Goal: Task Accomplishment & Management: Manage account settings

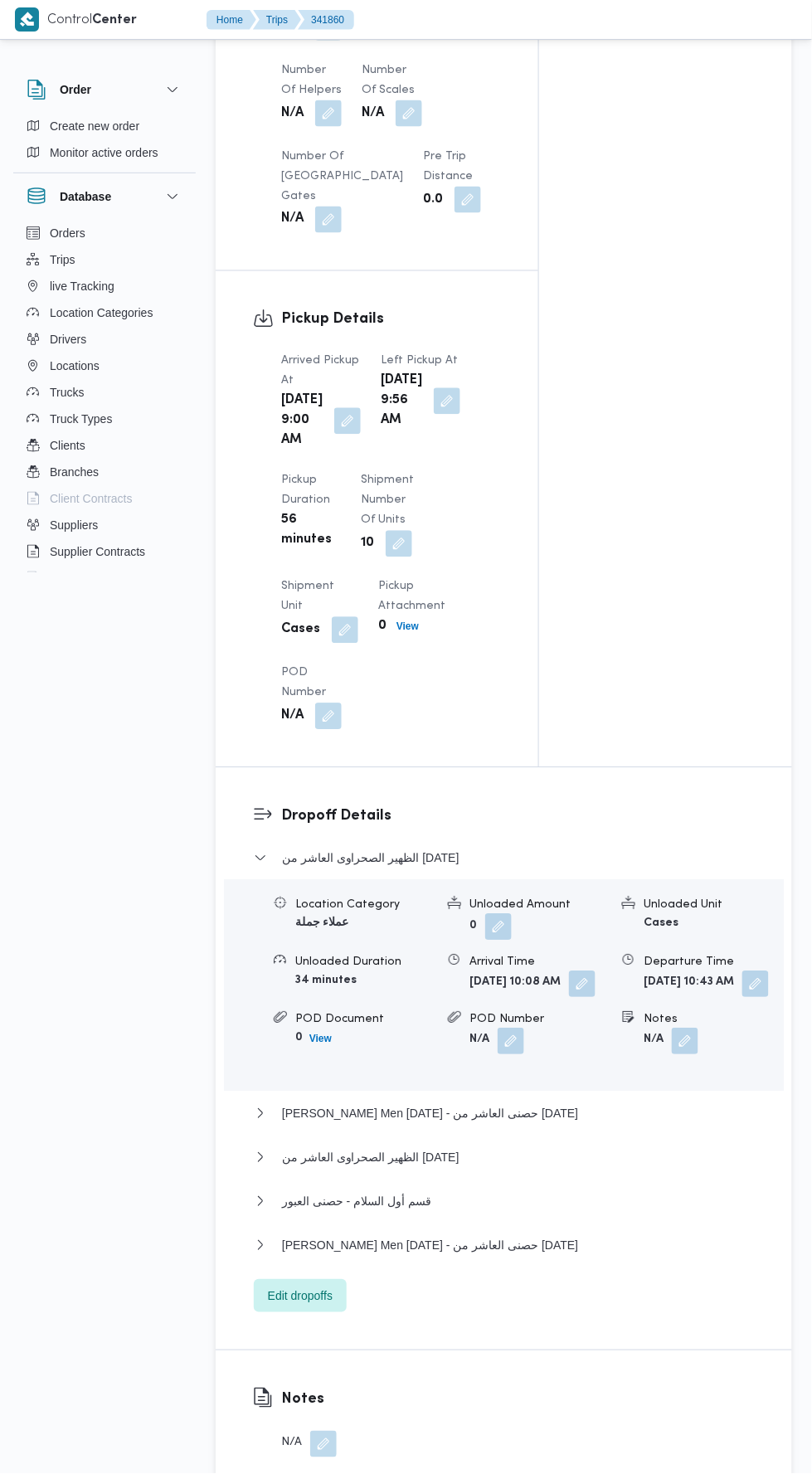
scroll to position [1650, 0]
click at [295, 1306] on span "Edit dropoffs" at bounding box center [300, 1297] width 65 height 20
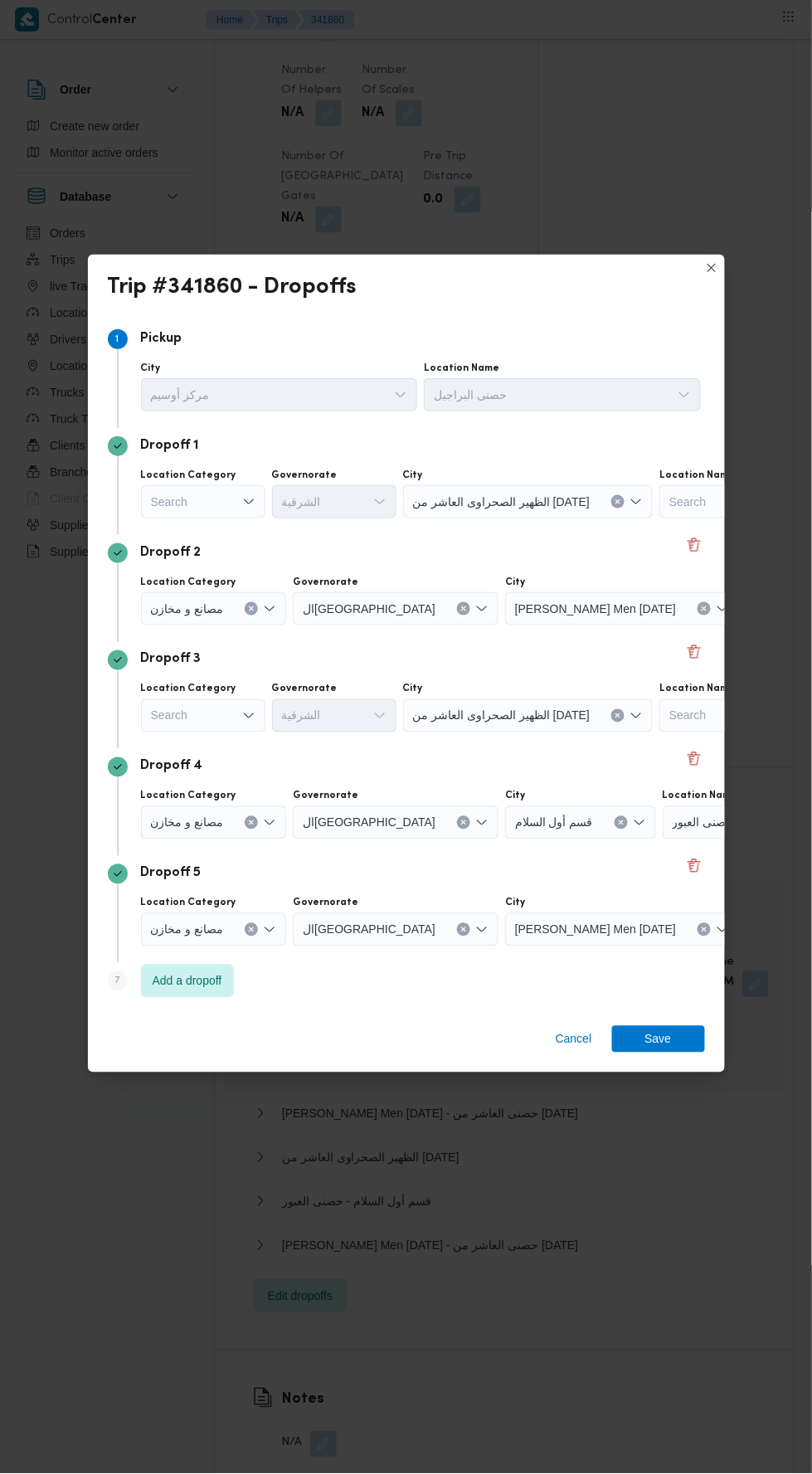
click at [244, 509] on icon "Open list of options" at bounding box center [249, 502] width 13 height 13
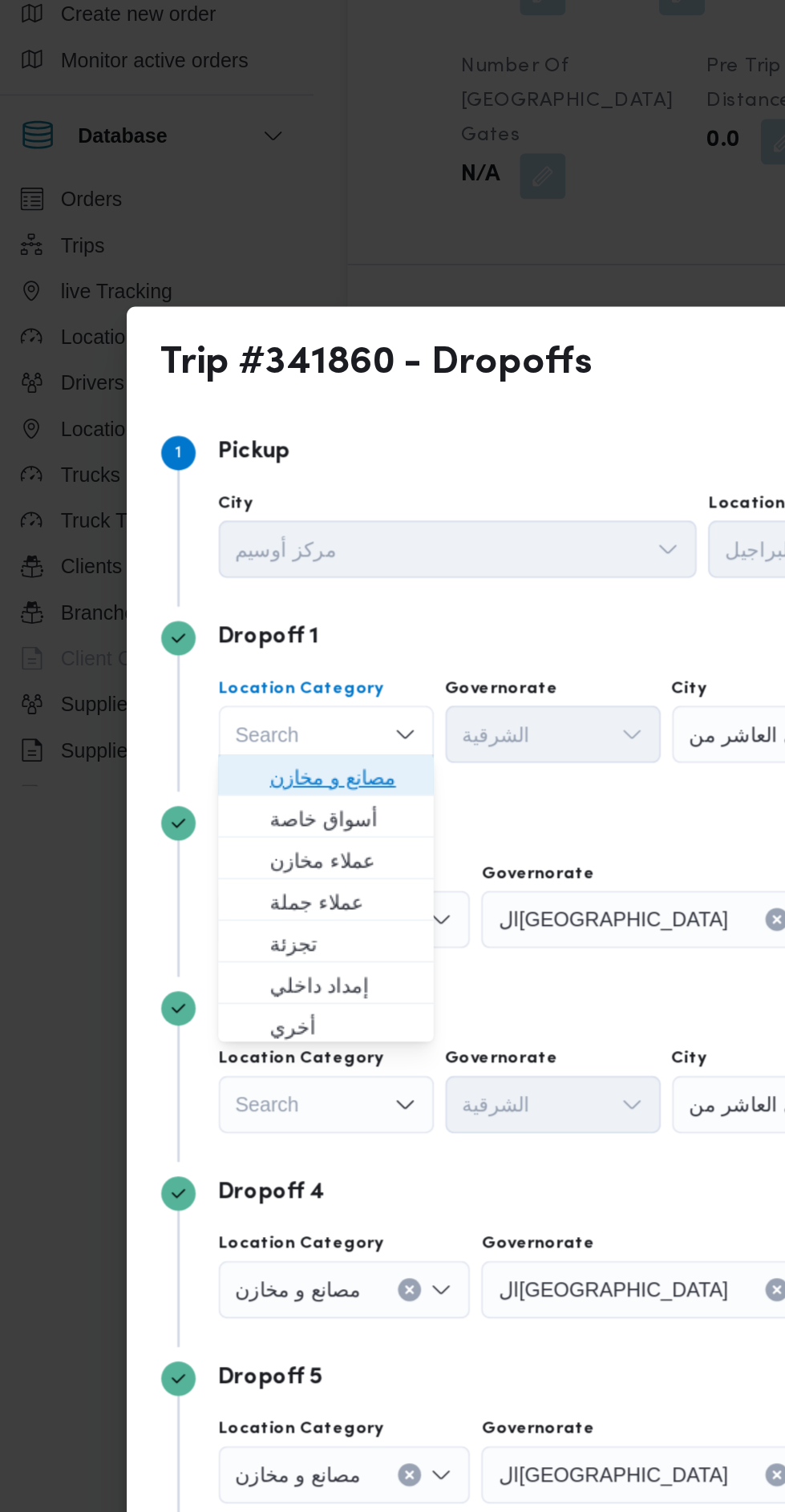
click at [220, 556] on span "مصانع و مخازن" at bounding box center [206, 549] width 82 height 20
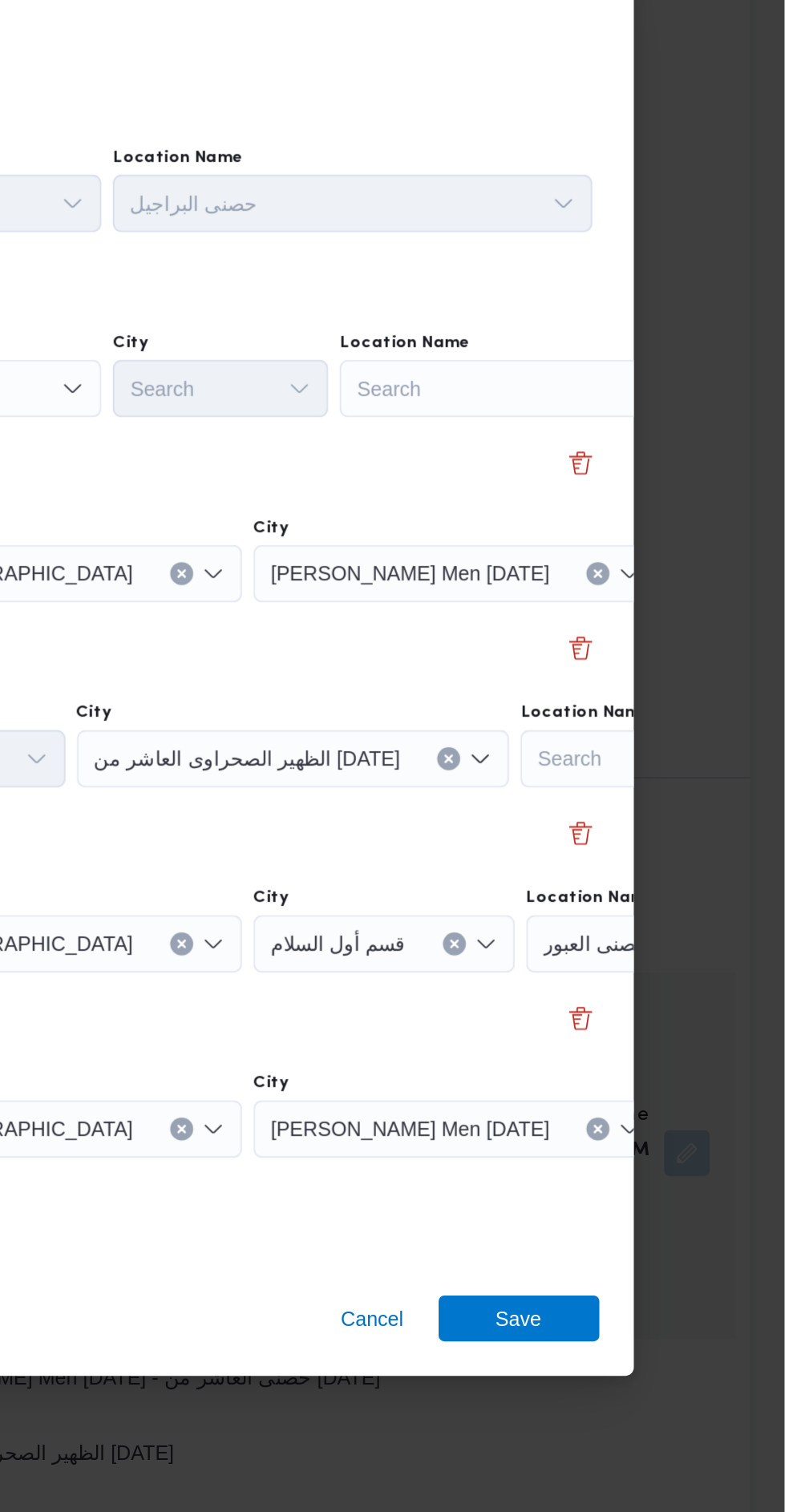
click at [624, 522] on div "Search" at bounding box center [636, 524] width 201 height 32
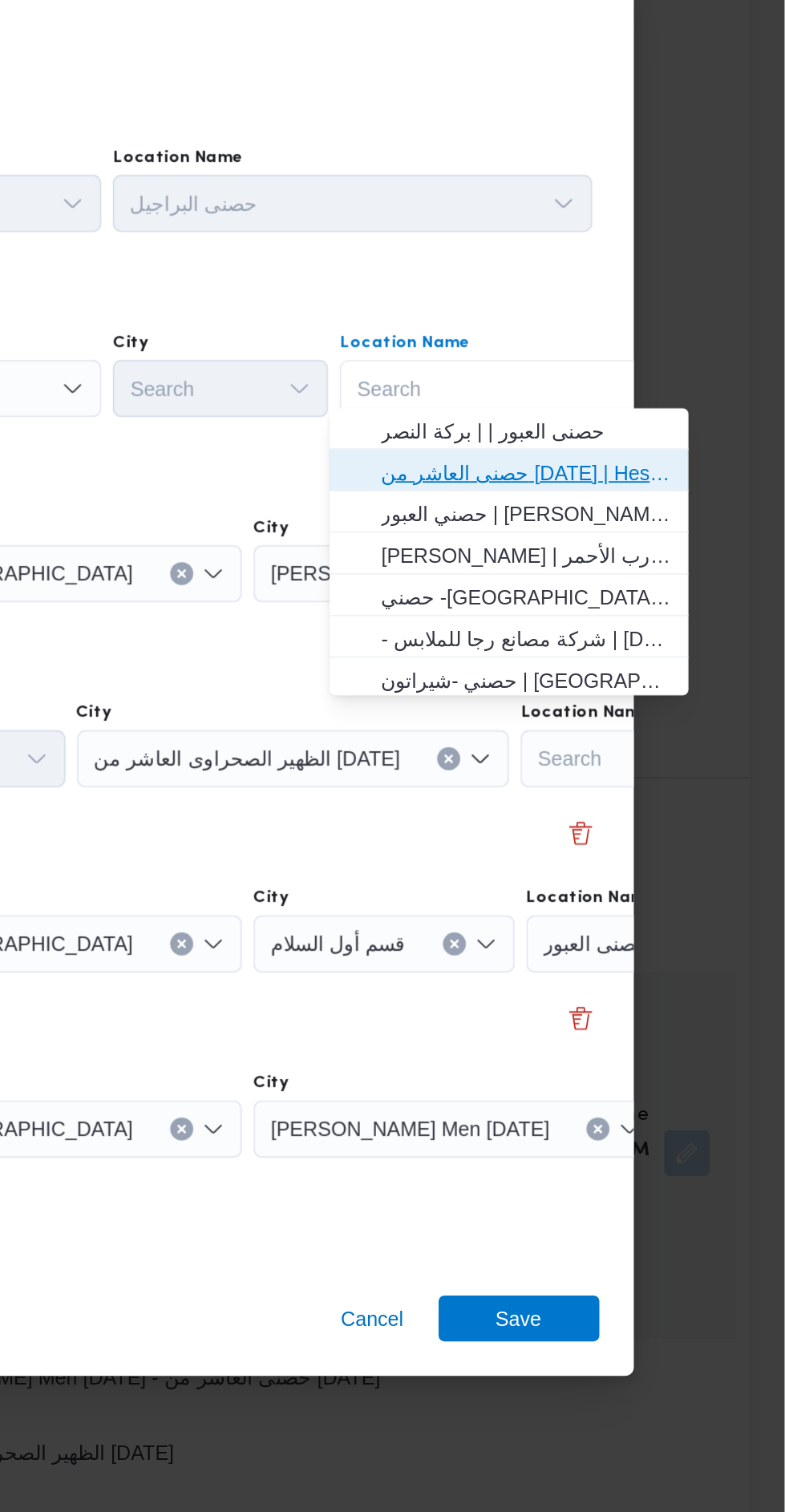
click at [677, 570] on span "حصنى العاشر من [DATE] | Hesni Textiles Factory | جزء من مدينة العاشر-مجاورات" at bounding box center [640, 571] width 162 height 20
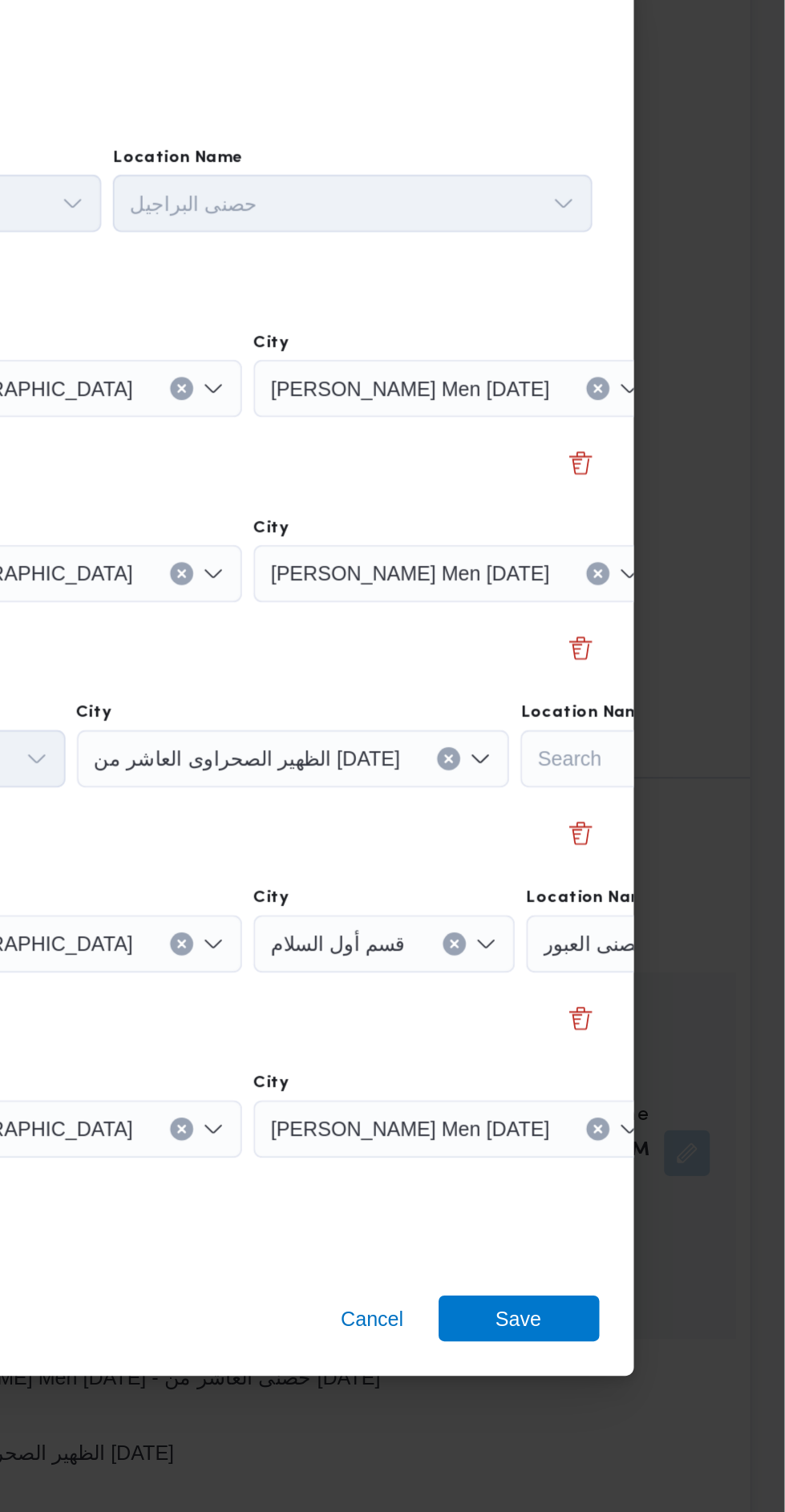
scroll to position [0, 119]
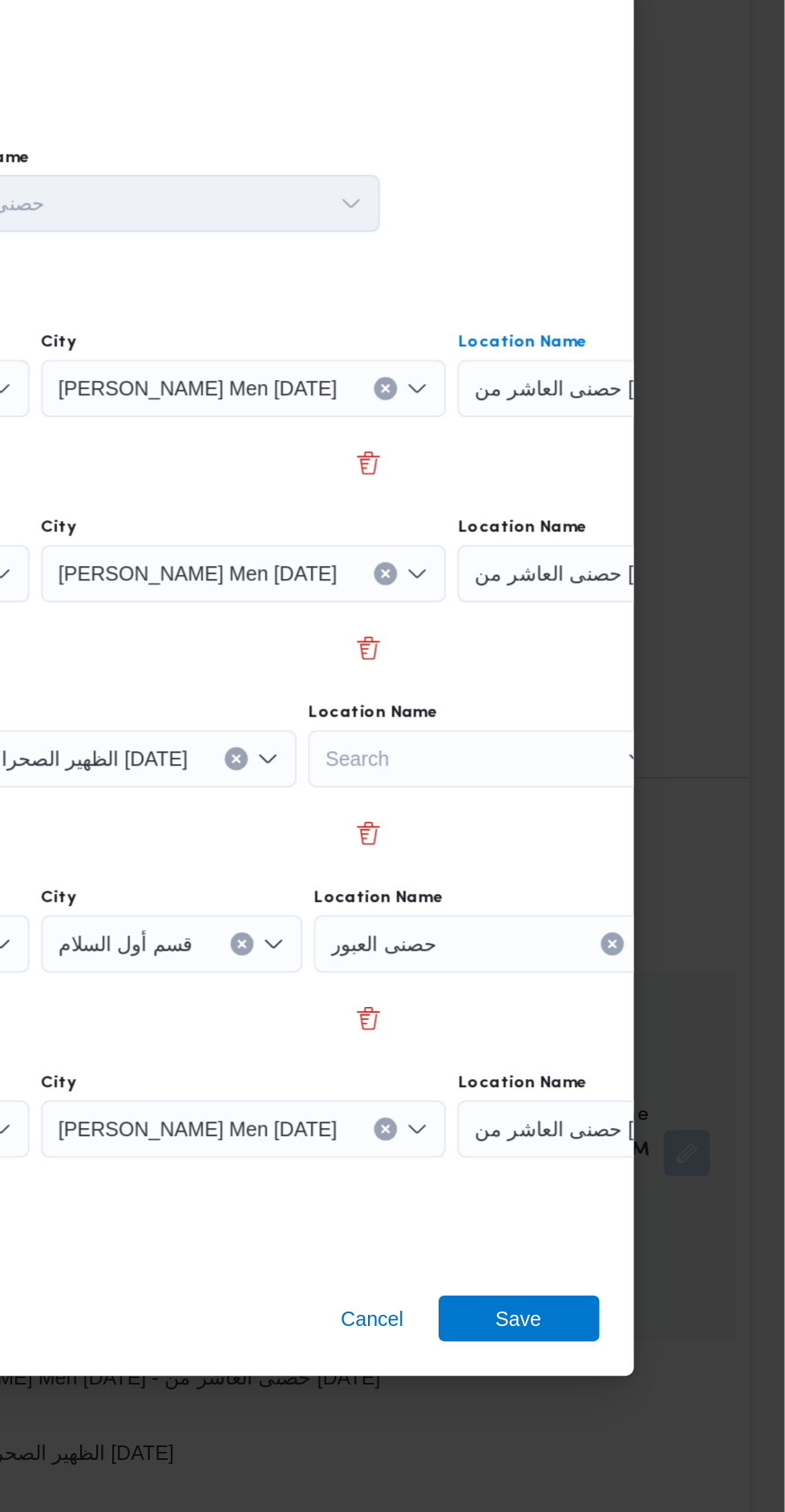
click at [765, 521] on icon "Clear input" at bounding box center [769, 524] width 7 height 7
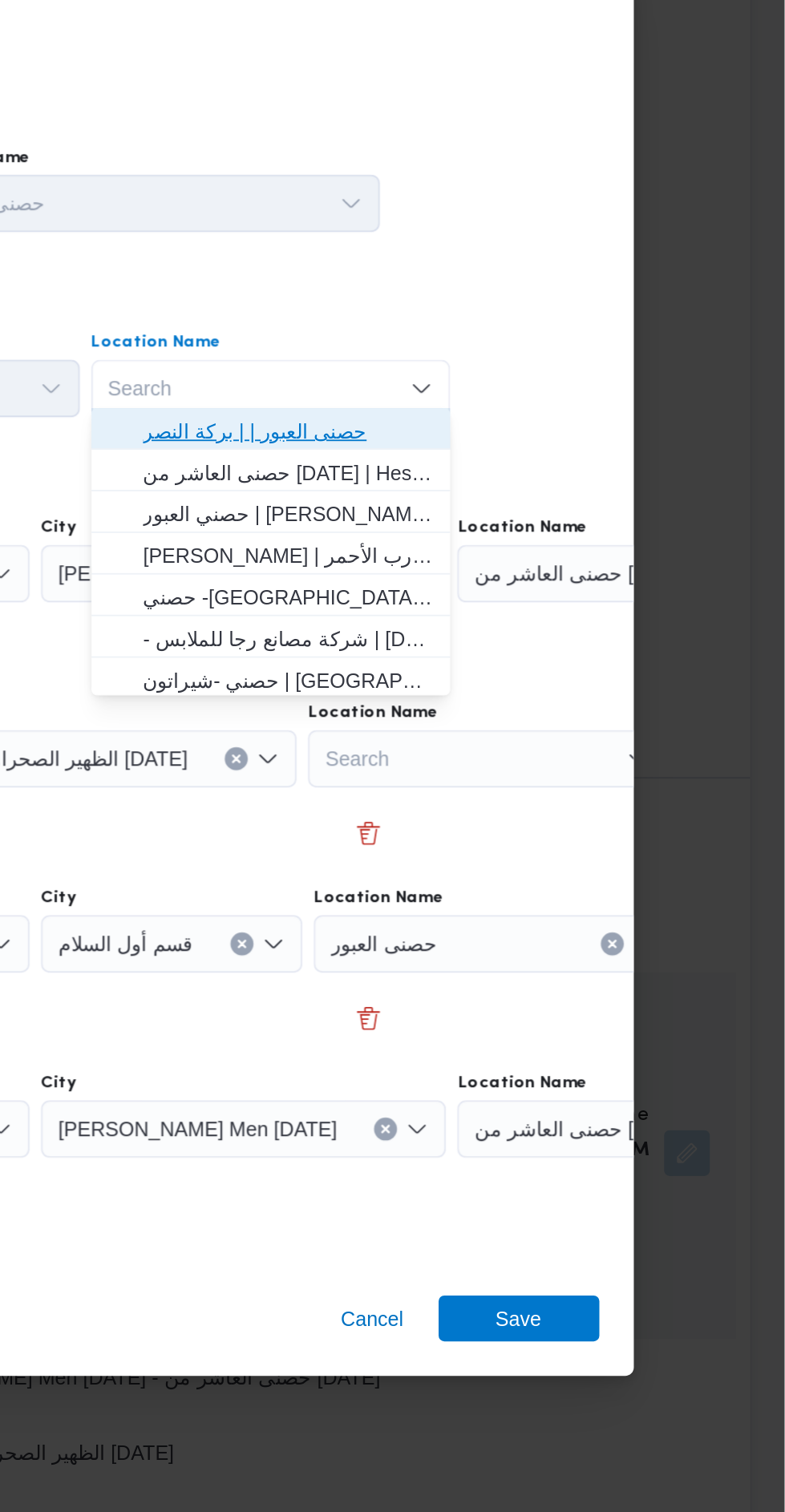
click at [564, 546] on span "حصنى العبور | | بركة النصر" at bounding box center [507, 549] width 162 height 20
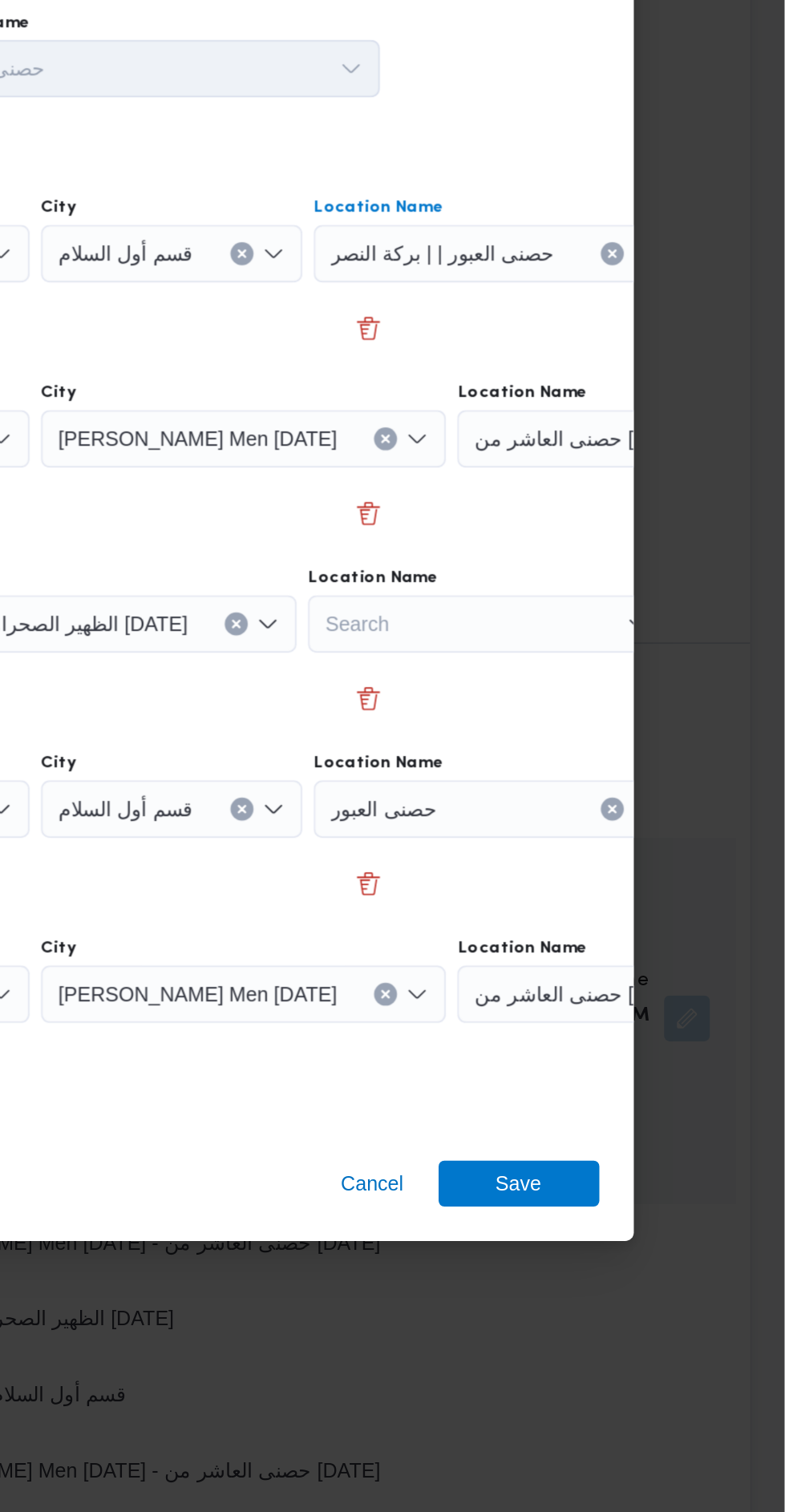
scroll to position [1595, 0]
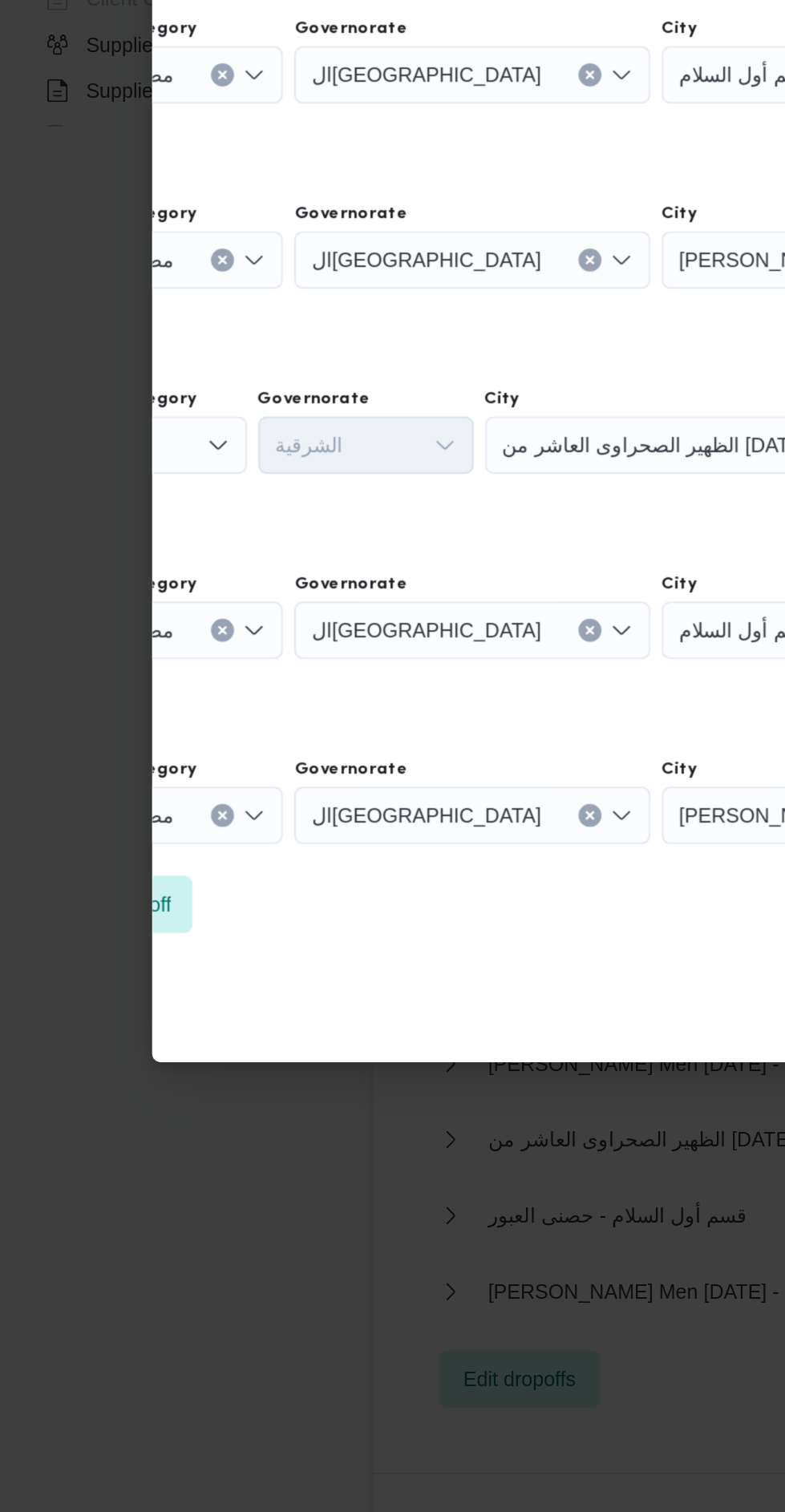
click at [132, 730] on div "Search" at bounding box center [78, 731] width 120 height 32
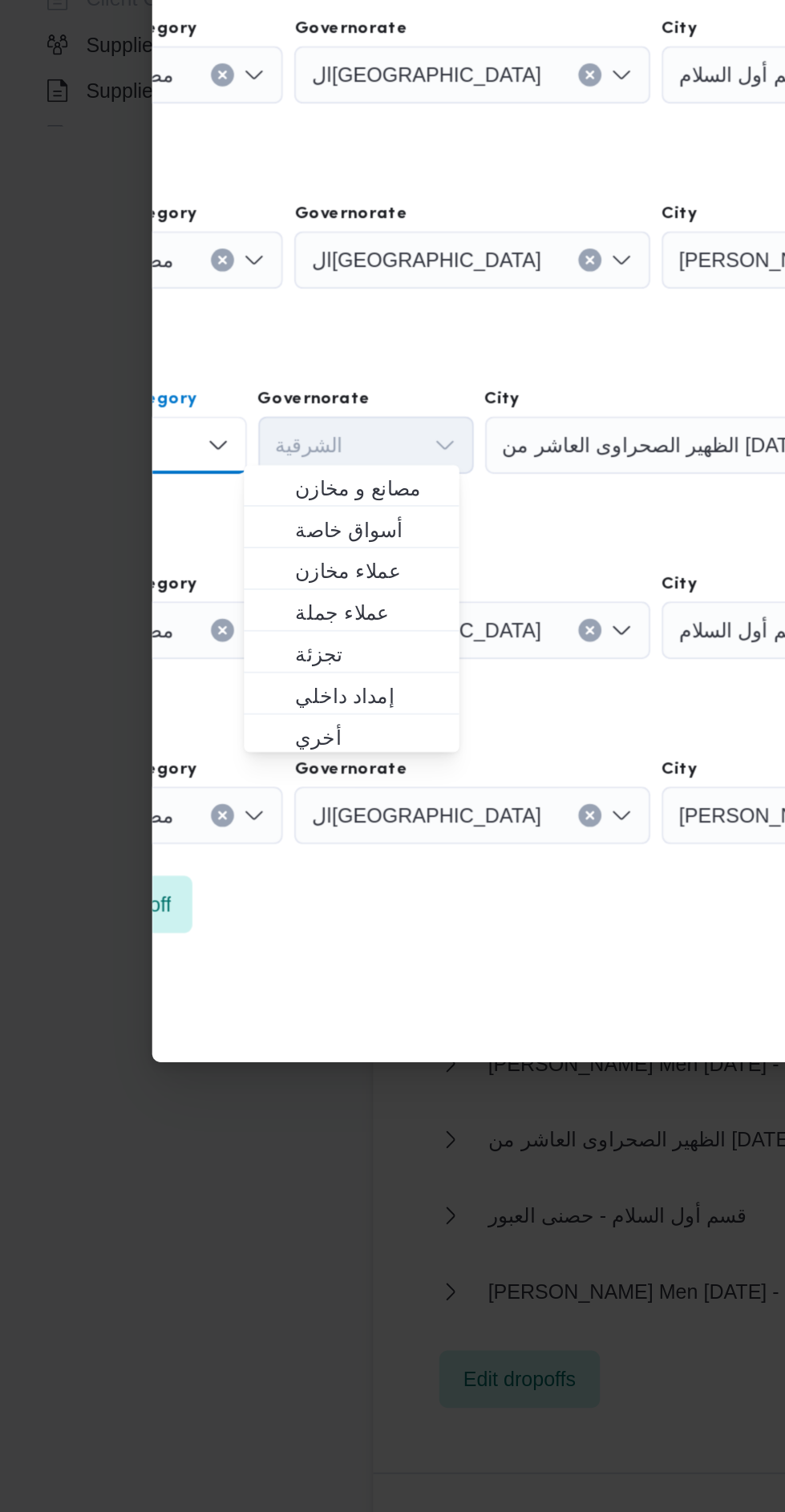
scroll to position [0, 0]
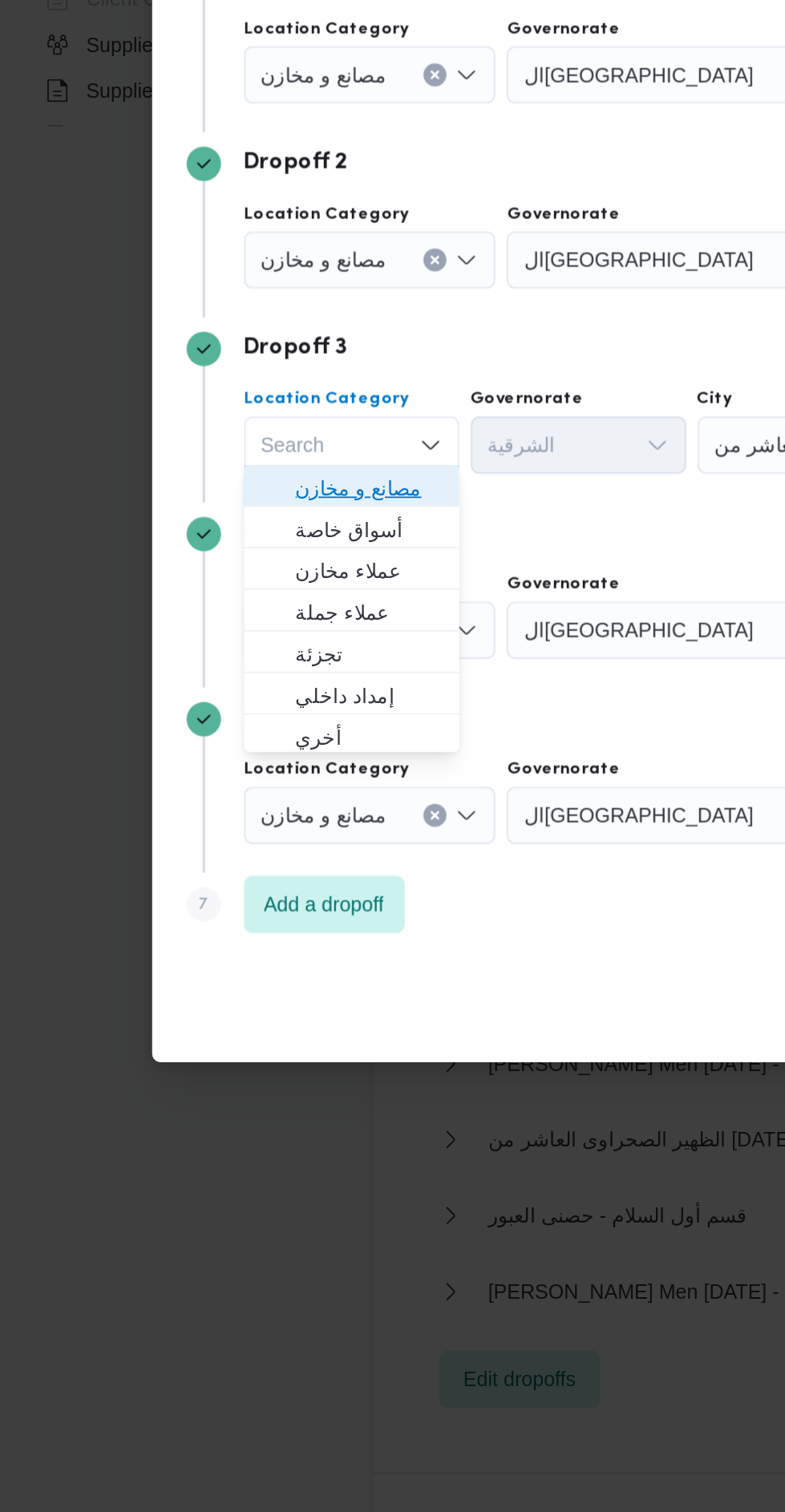
click at [231, 754] on span "مصانع و مخازن" at bounding box center [206, 755] width 82 height 20
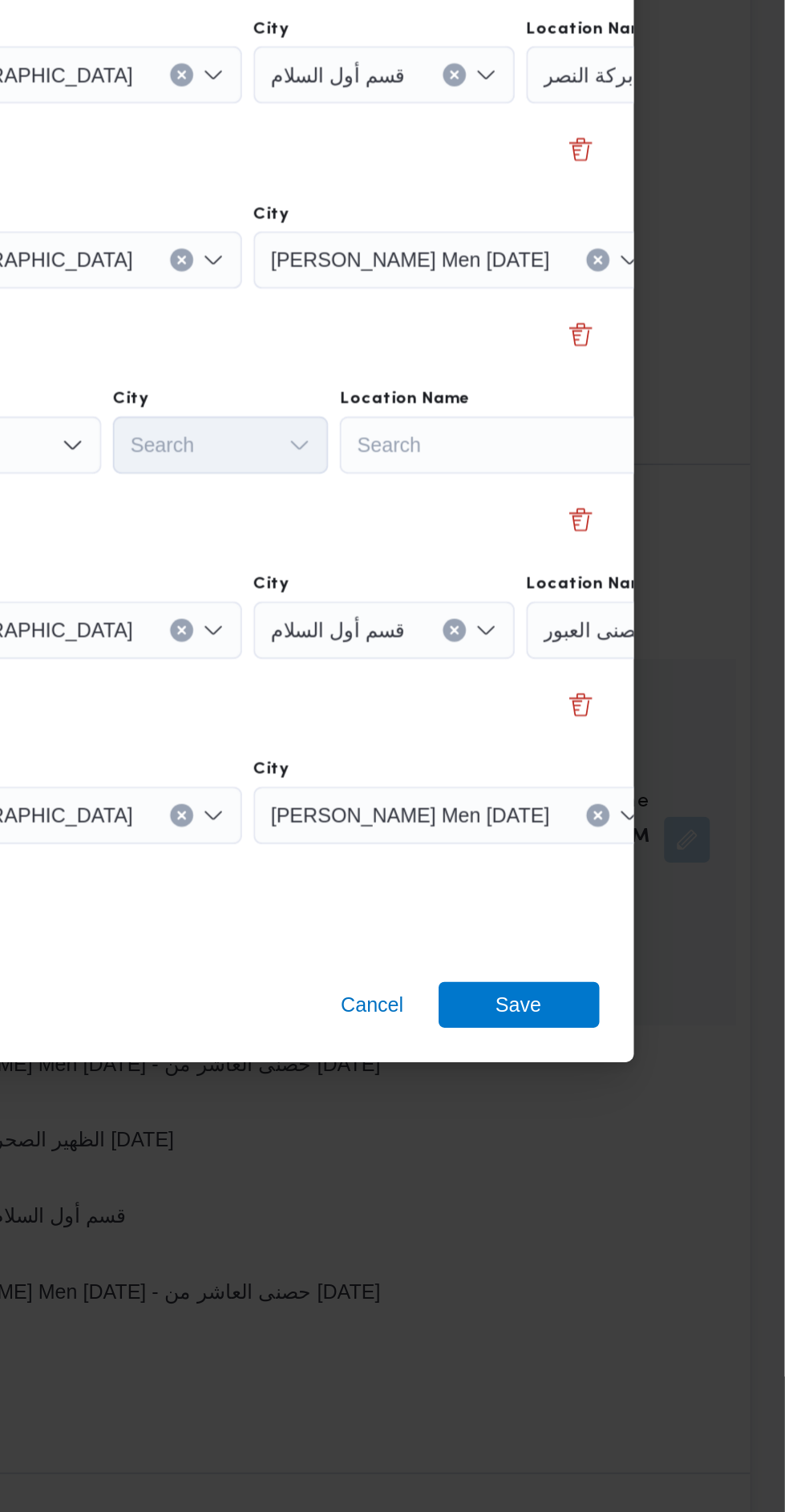
click at [644, 720] on div "Search" at bounding box center [636, 731] width 201 height 32
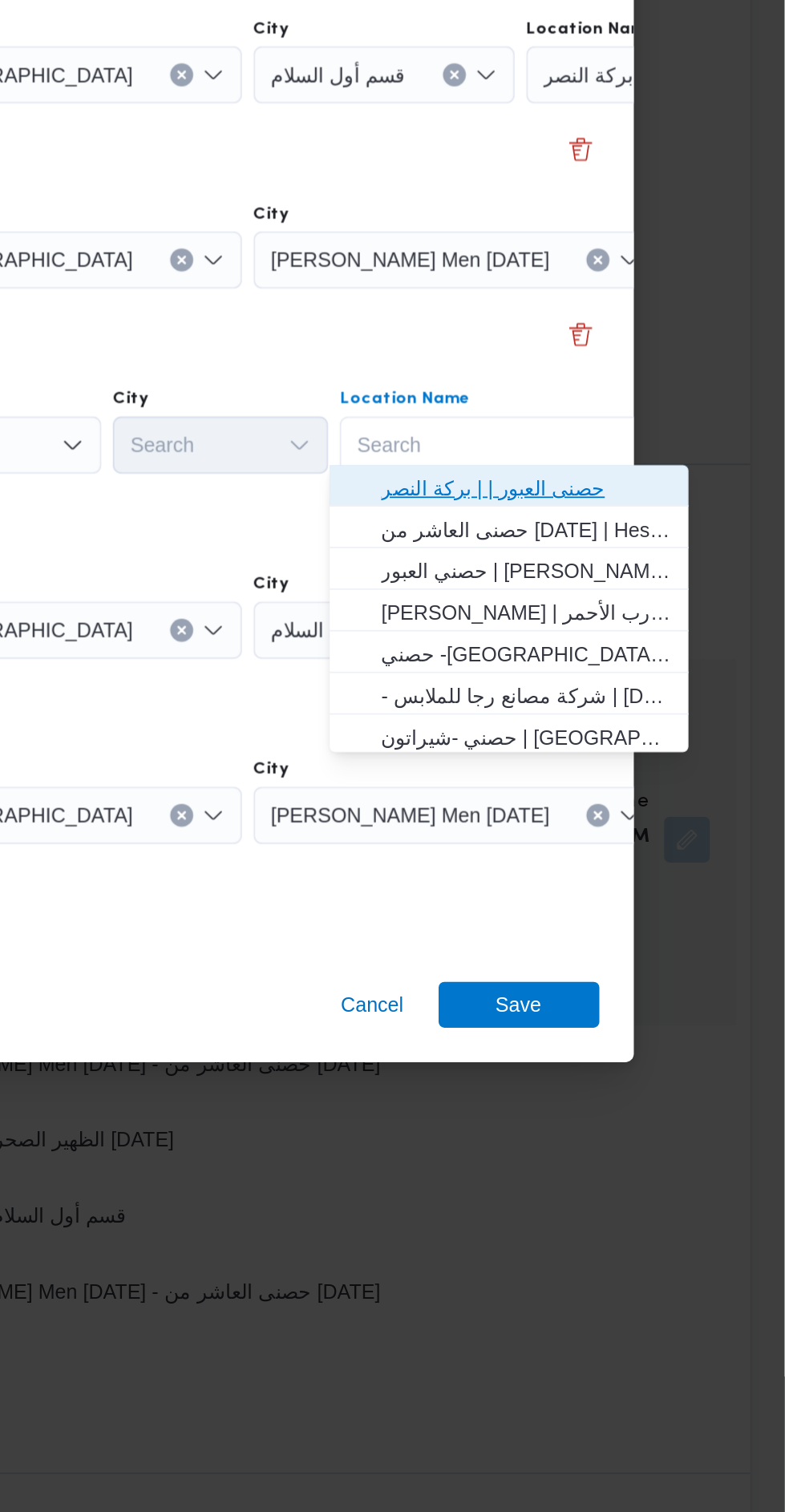
click at [644, 748] on span "حصنى العبور | | بركة النصر" at bounding box center [640, 755] width 162 height 20
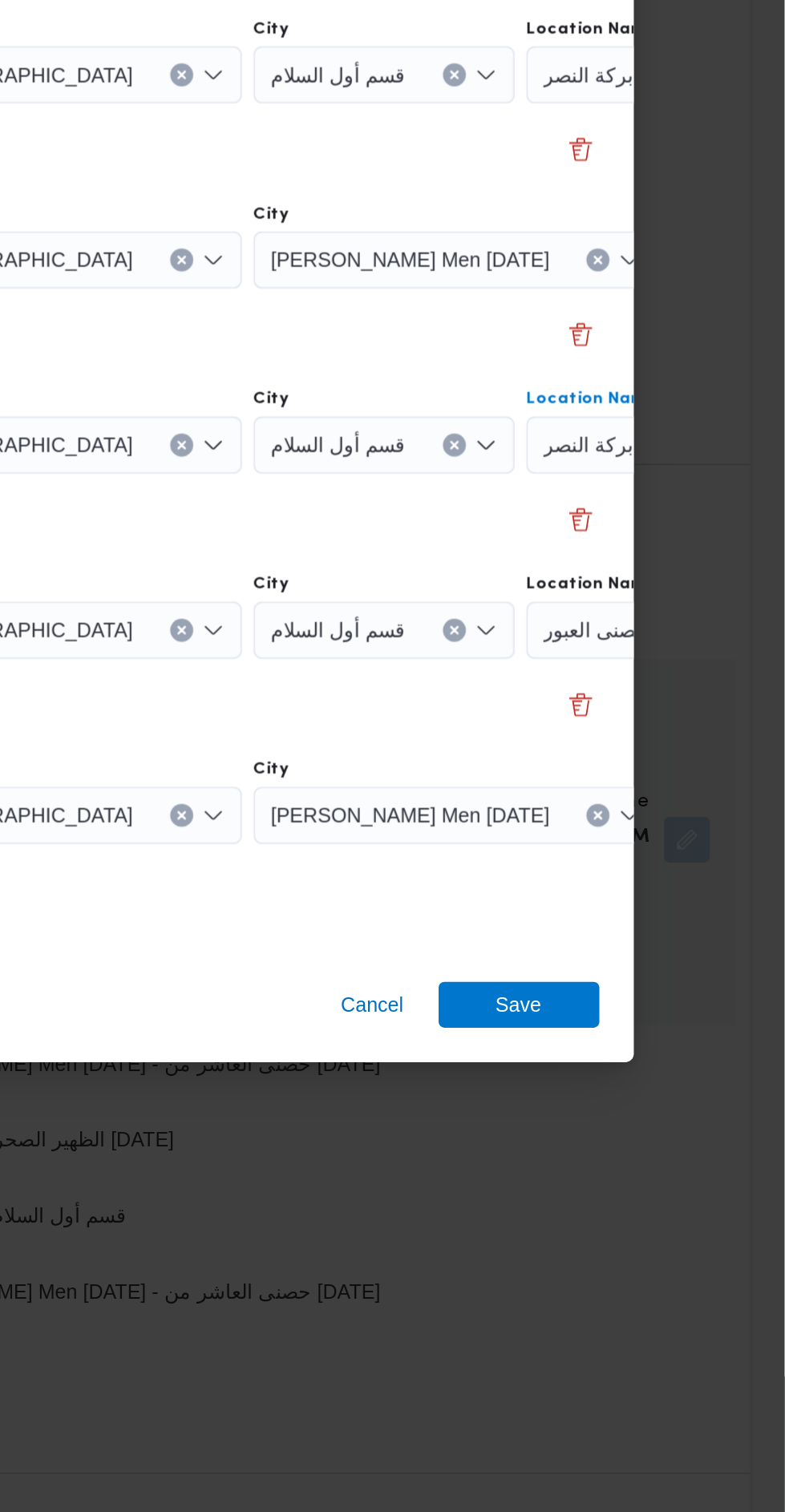
click at [654, 831] on div "حصنى العبور" at bounding box center [740, 834] width 201 height 32
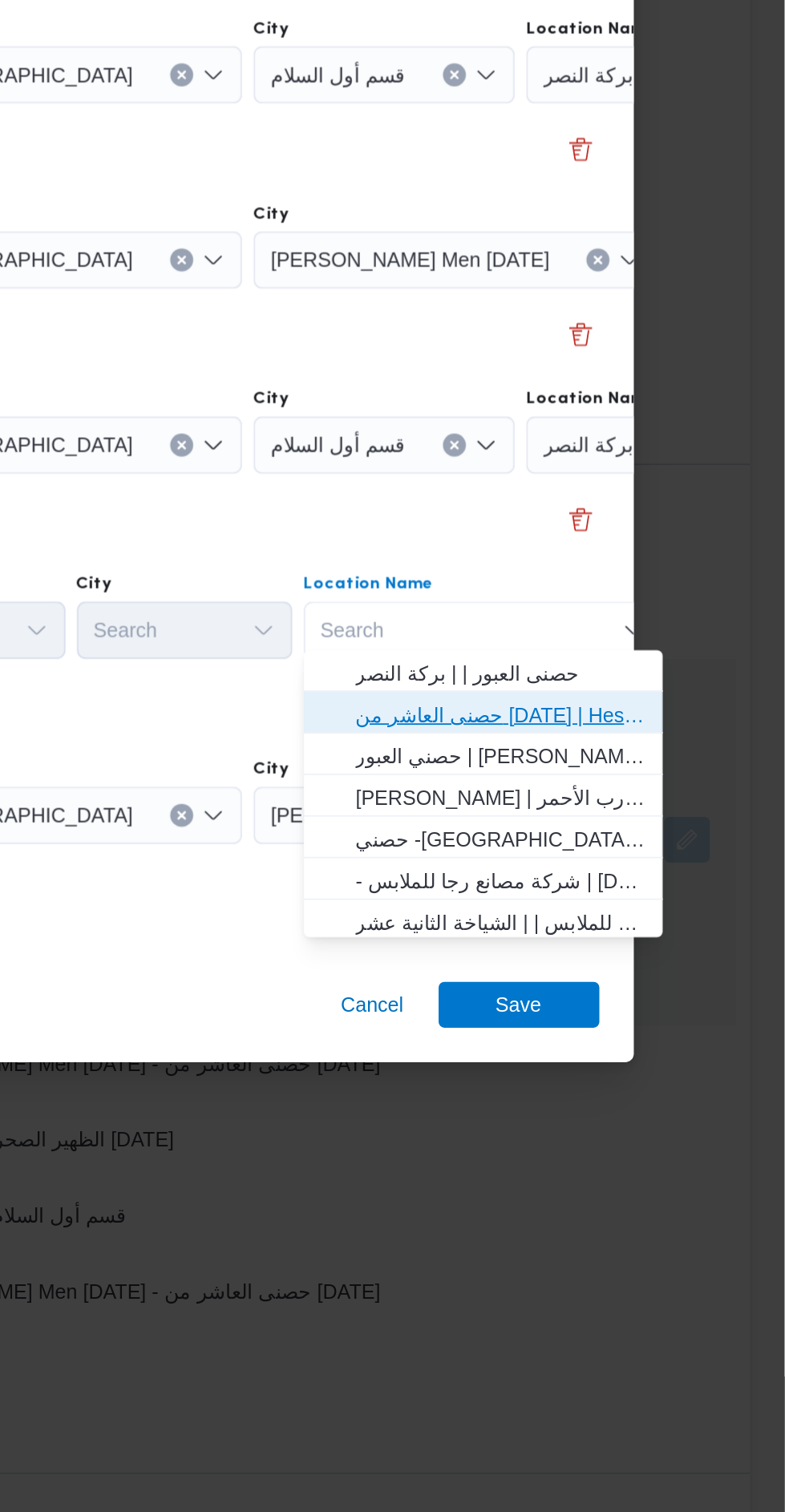
click at [653, 881] on span "حصنى العاشر من [DATE] | Hesni Textiles Factory | جزء من مدينة العاشر-مجاورات" at bounding box center [626, 882] width 162 height 20
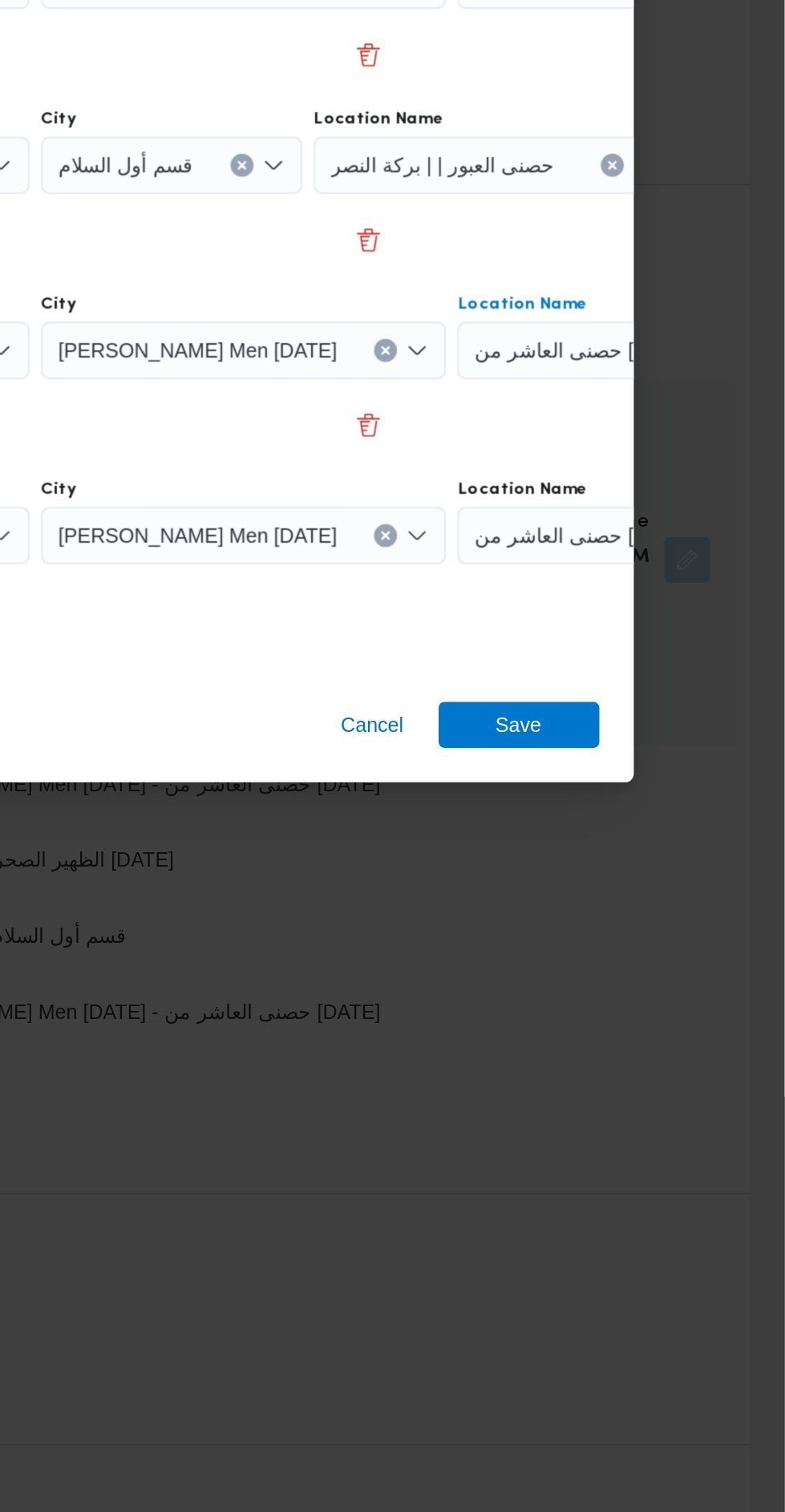
scroll to position [1595, 0]
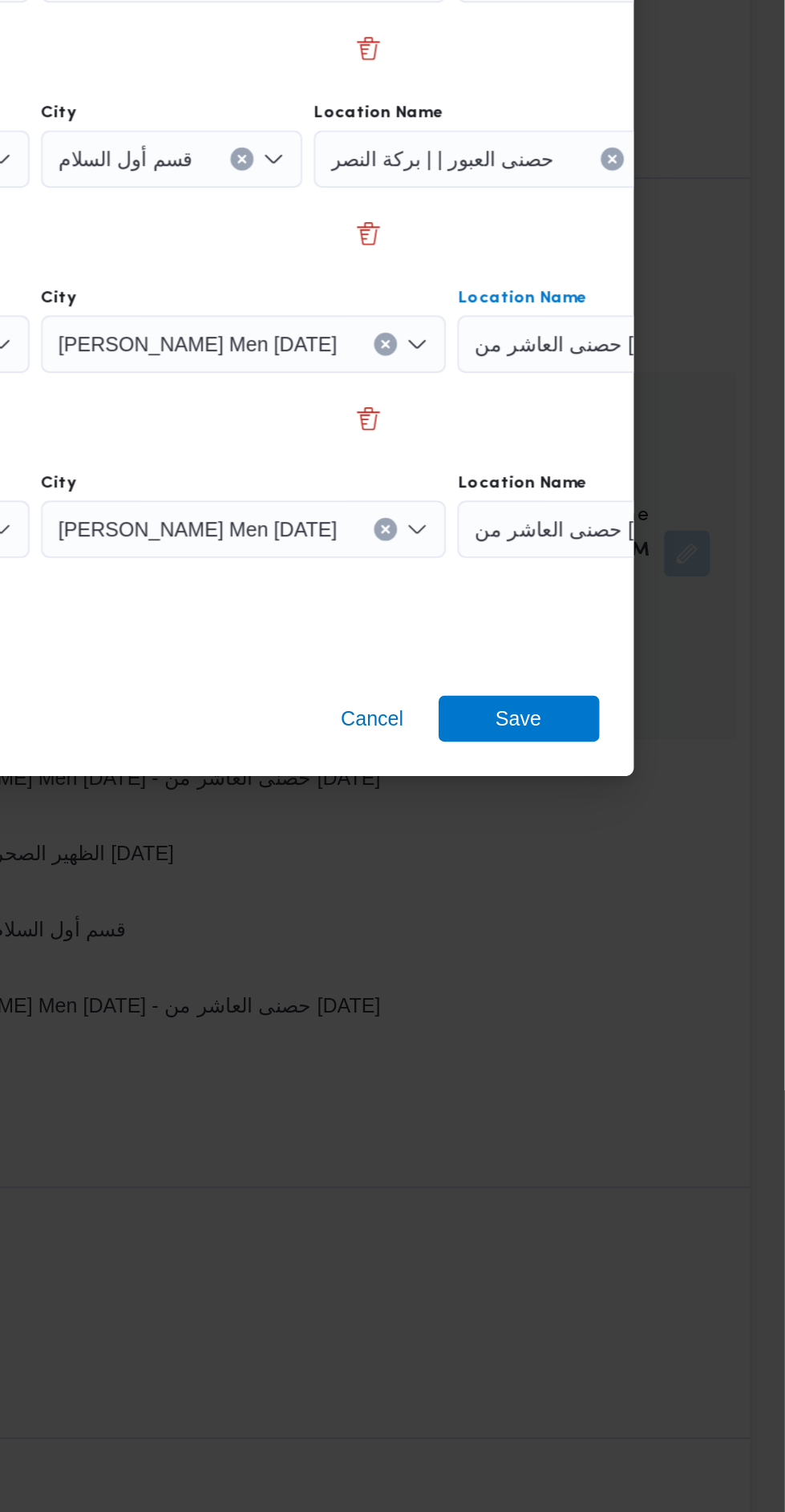
click at [765, 935] on icon "Clear input" at bounding box center [769, 938] width 7 height 7
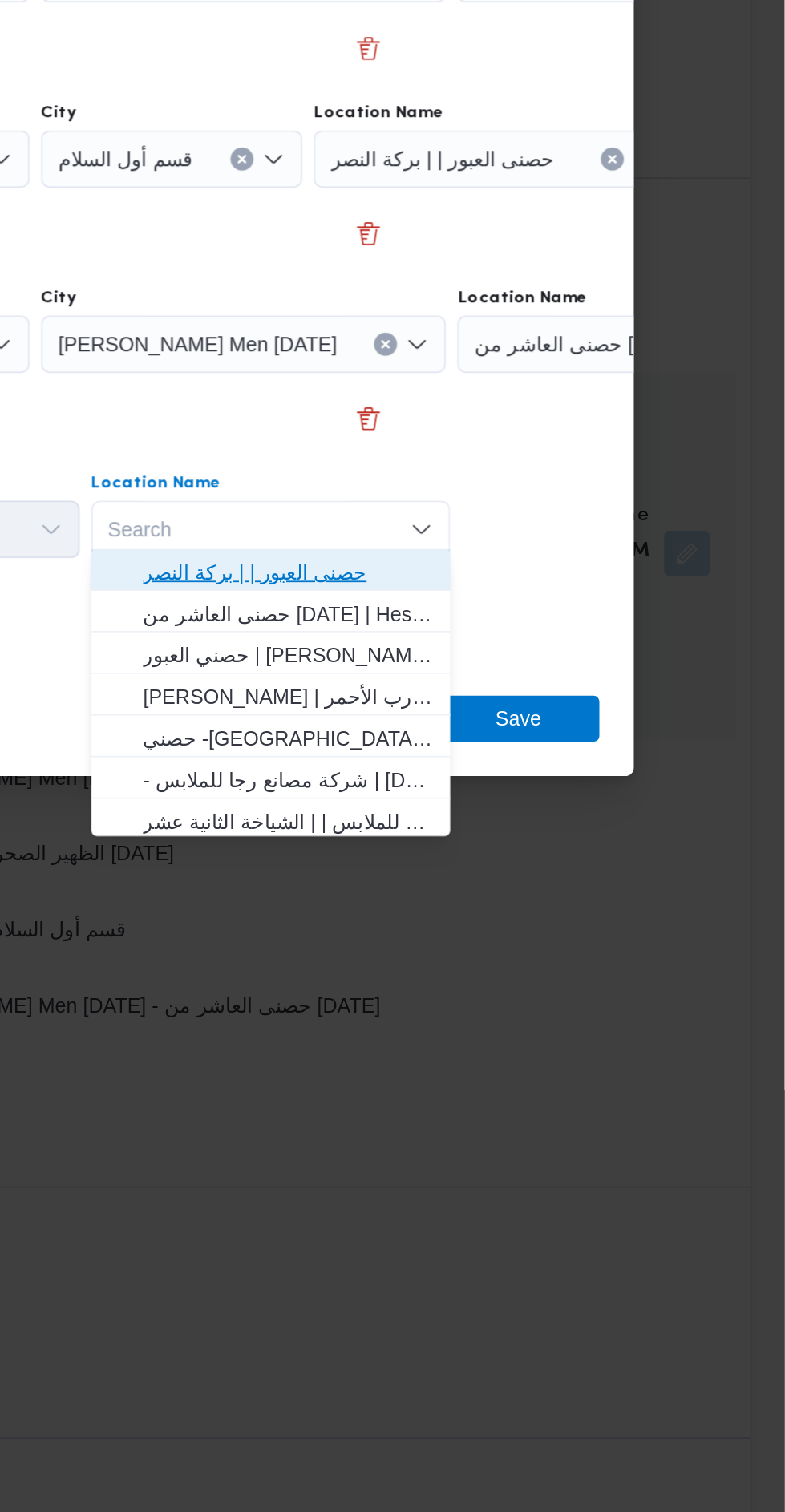
click at [530, 967] on span "حصنى العبور | | بركة النصر" at bounding box center [507, 962] width 162 height 20
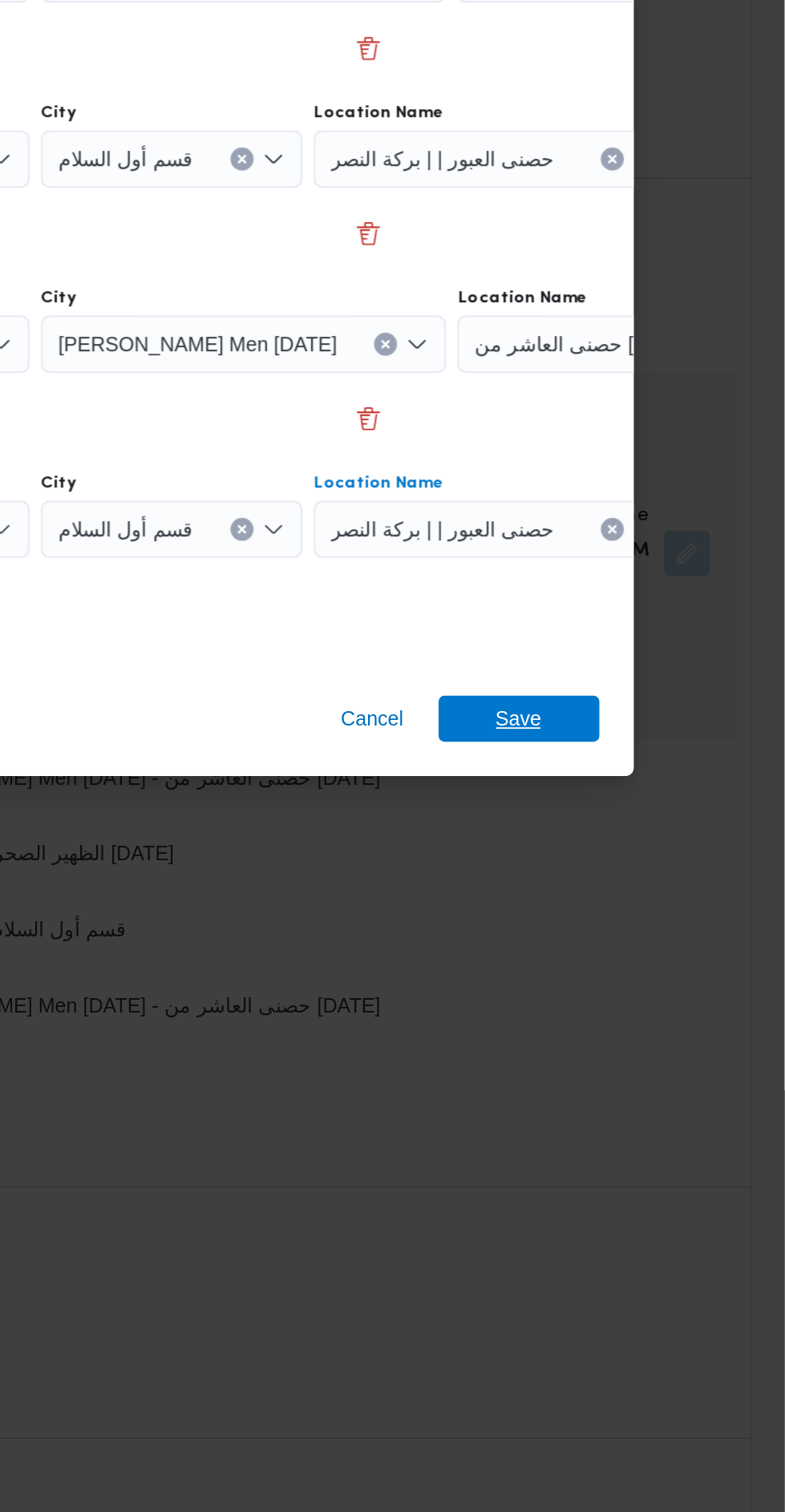
click at [645, 1031] on span "Save" at bounding box center [636, 1044] width 26 height 26
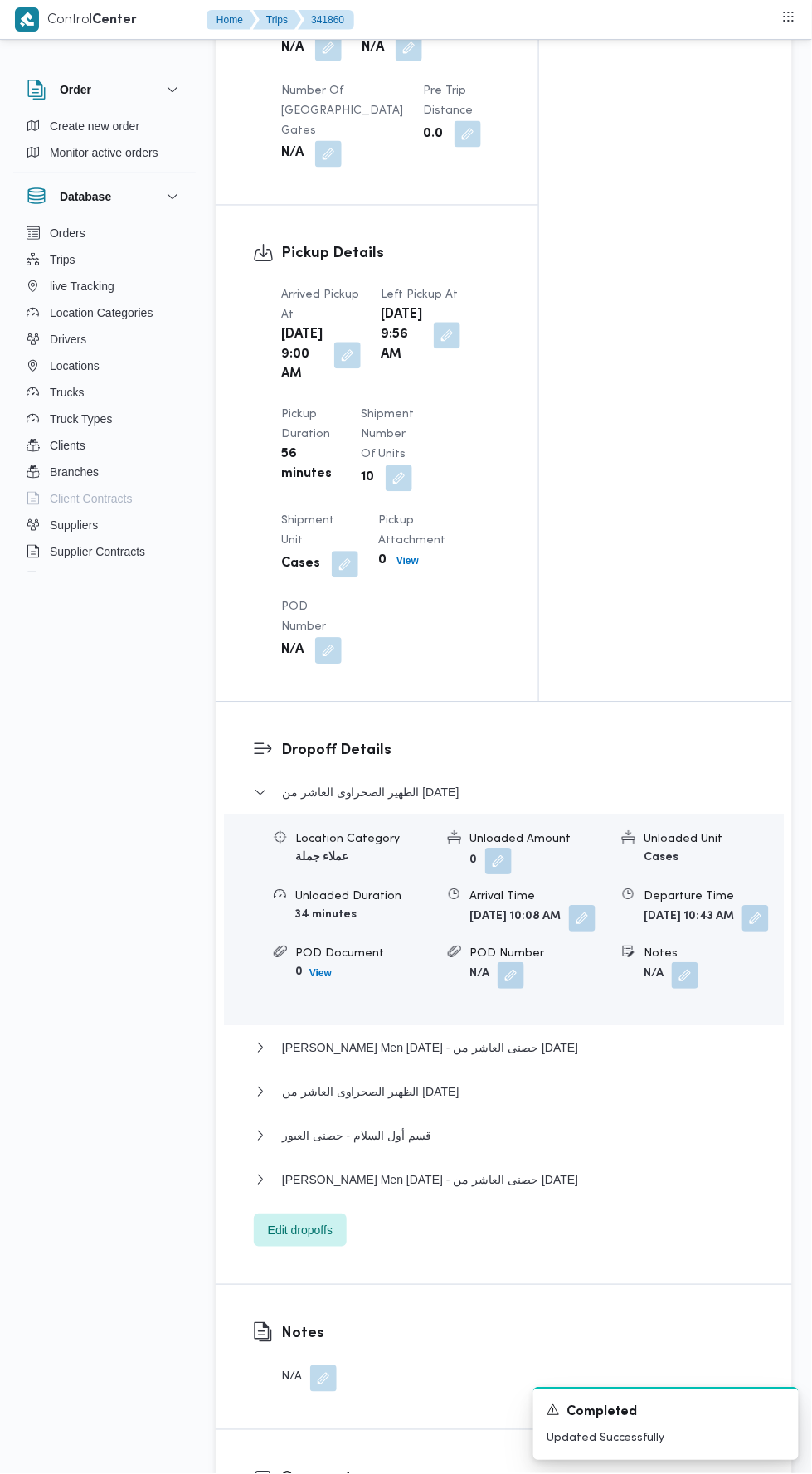
click at [527, 1199] on div "الظهير الصحراوى العاشر من [DATE] Location Category عملاء جملة Unloaded Amount 0…" at bounding box center [504, 1015] width 501 height 464
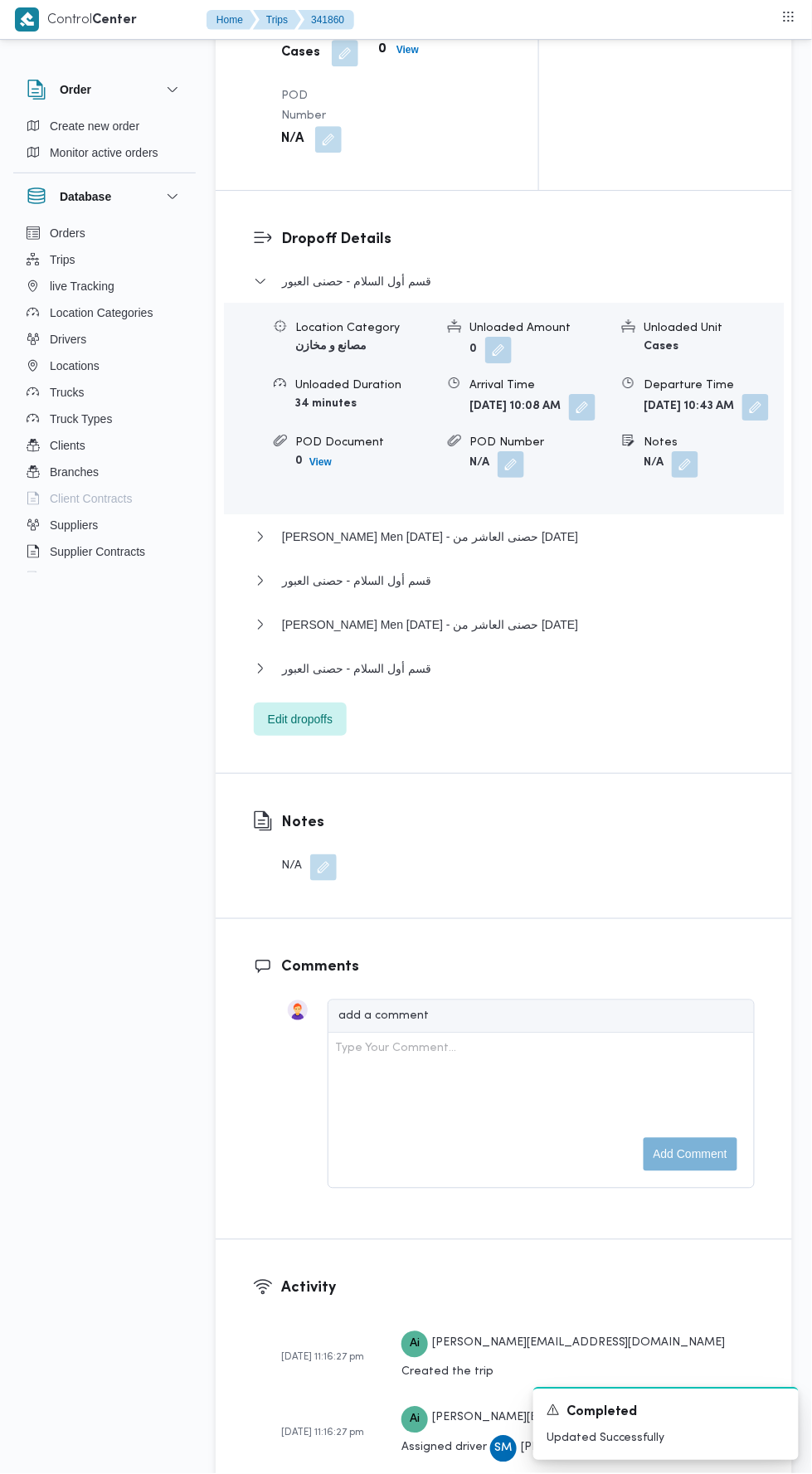
scroll to position [2170, 0]
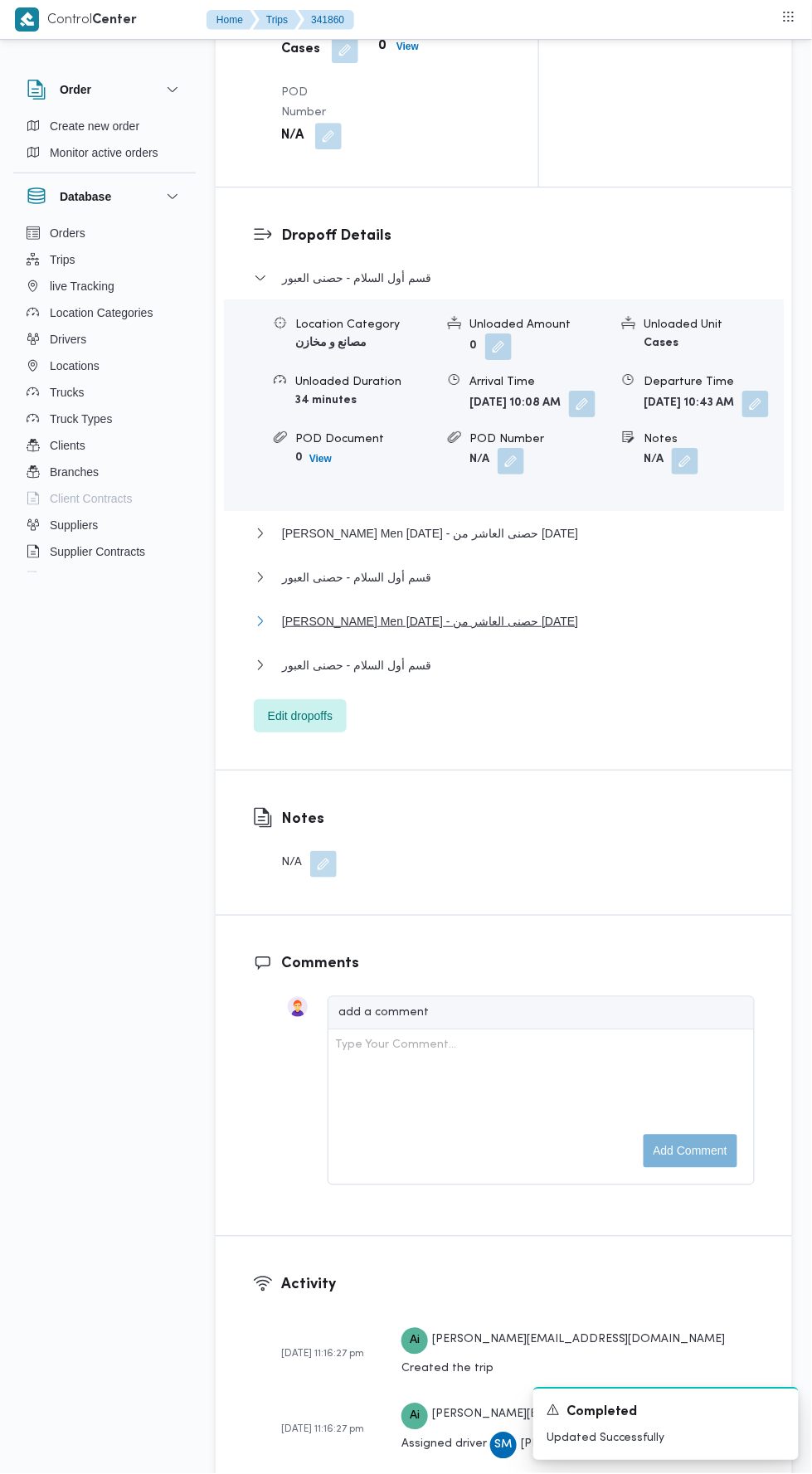
click at [520, 631] on span "[PERSON_NAME] Men [DATE] - حصنى العاشر من [DATE]" at bounding box center [430, 621] width 296 height 20
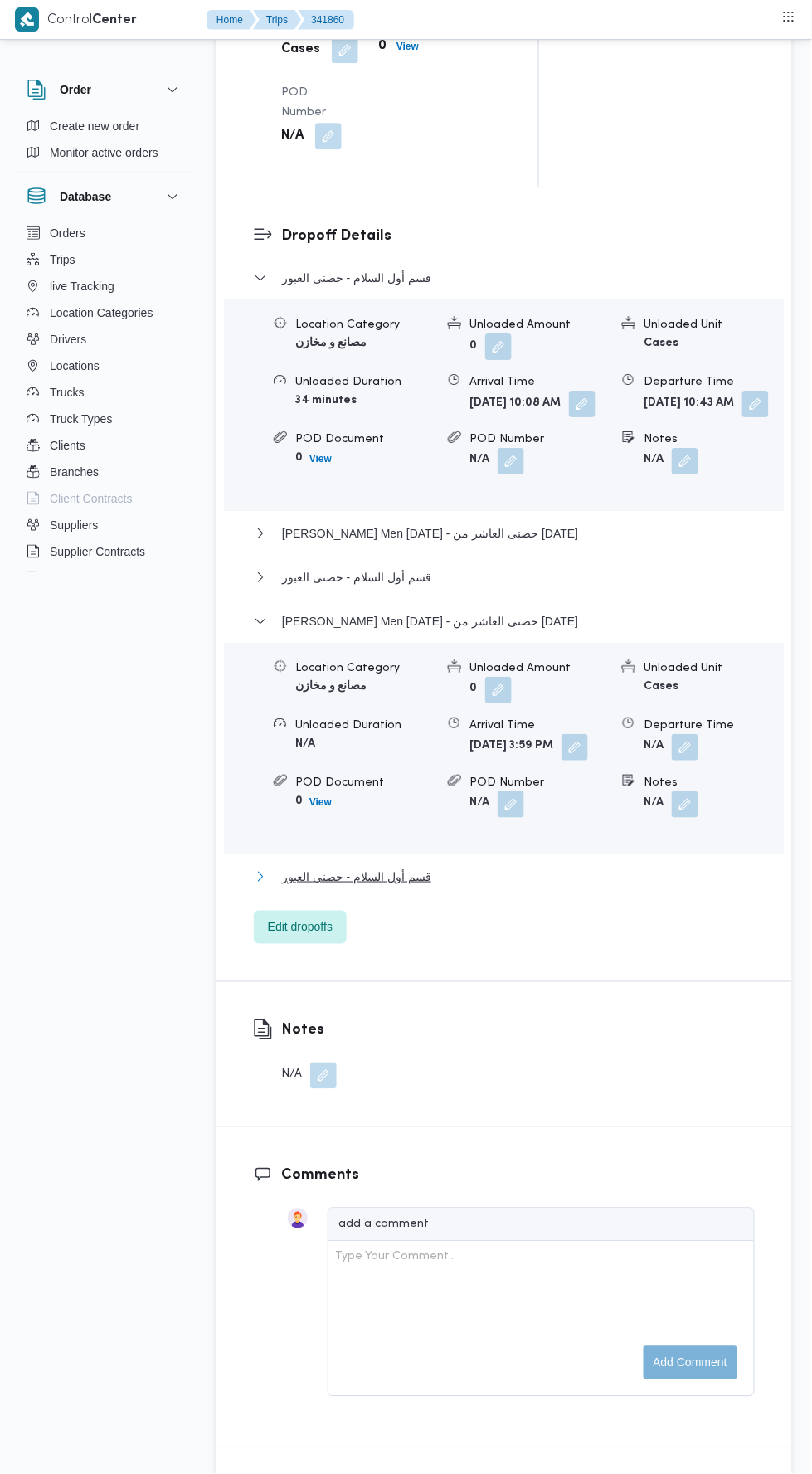
click at [528, 886] on button "قسم أول السلام - حصنى العبور" at bounding box center [504, 877] width 501 height 20
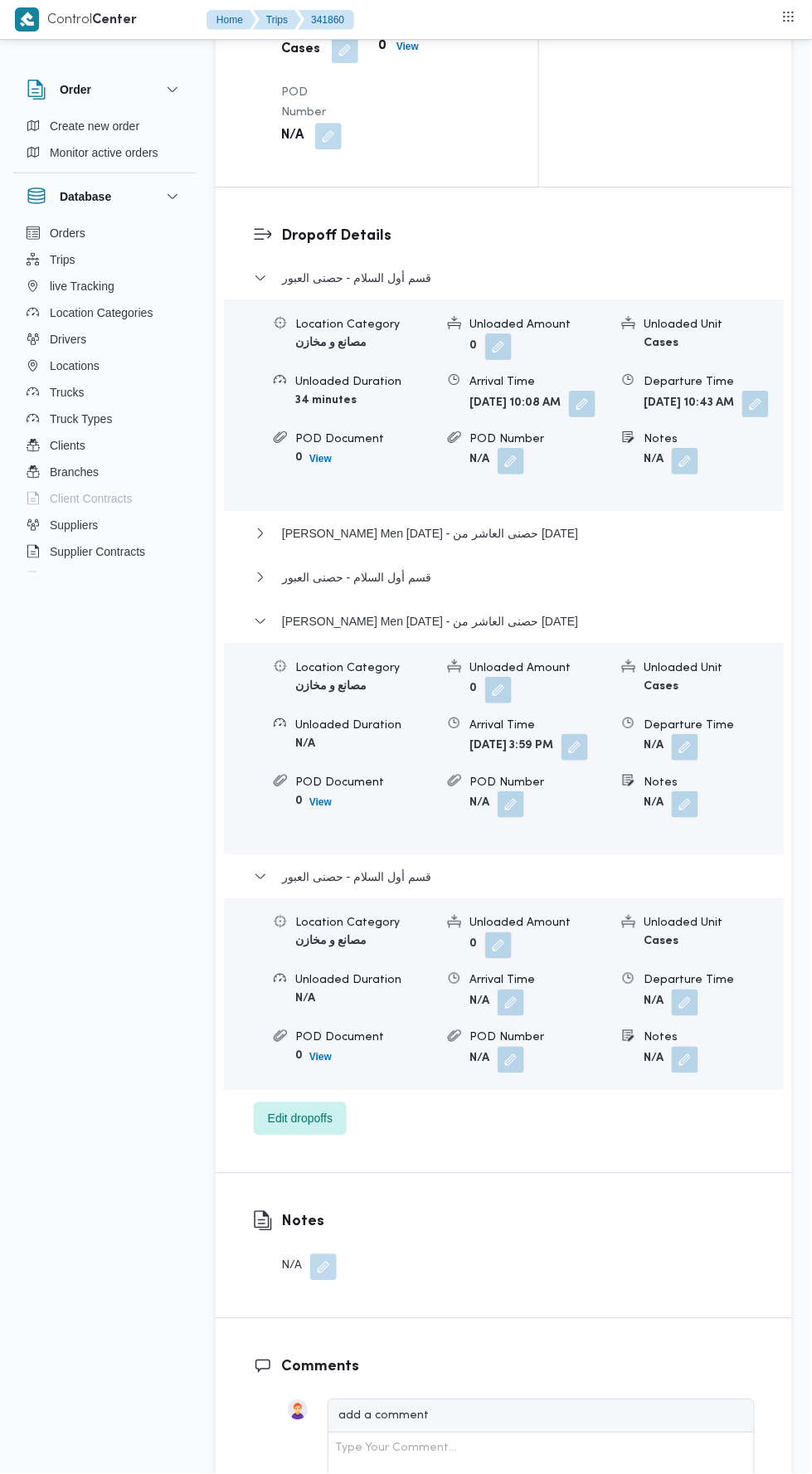
click at [686, 1015] on button "button" at bounding box center [685, 1003] width 27 height 27
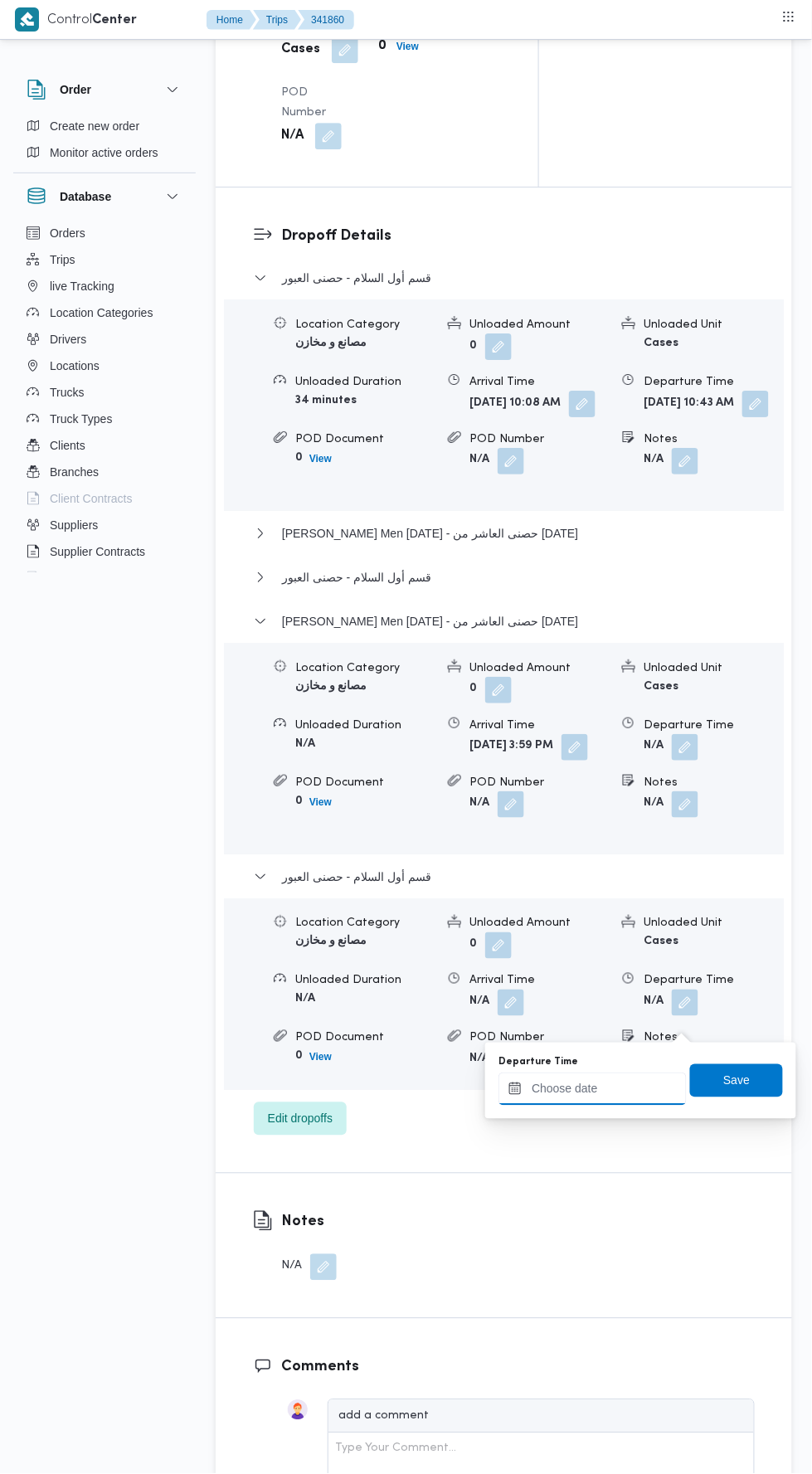
click at [646, 1092] on input "Departure Time" at bounding box center [593, 1088] width 188 height 33
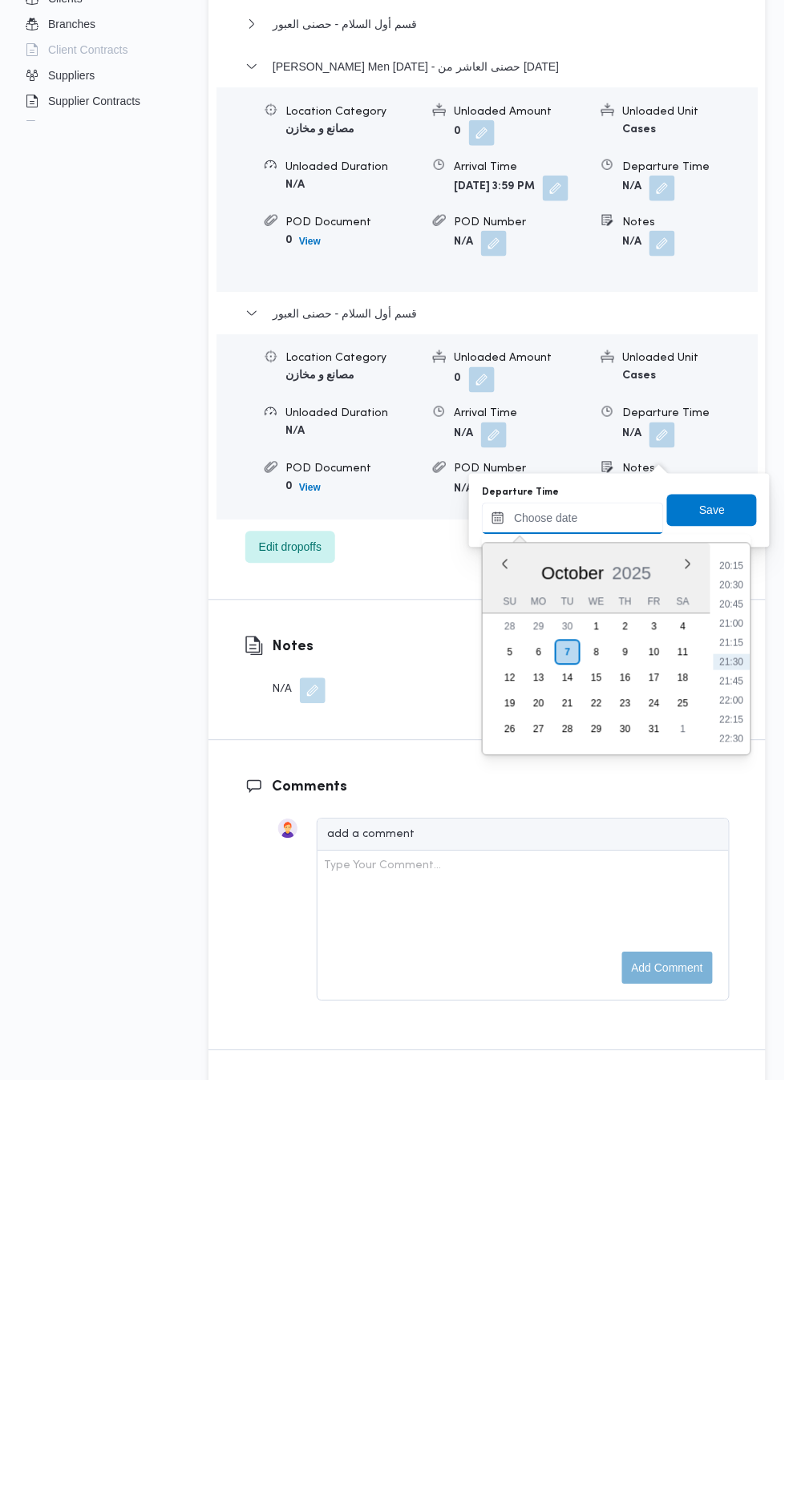
scroll to position [2200, 0]
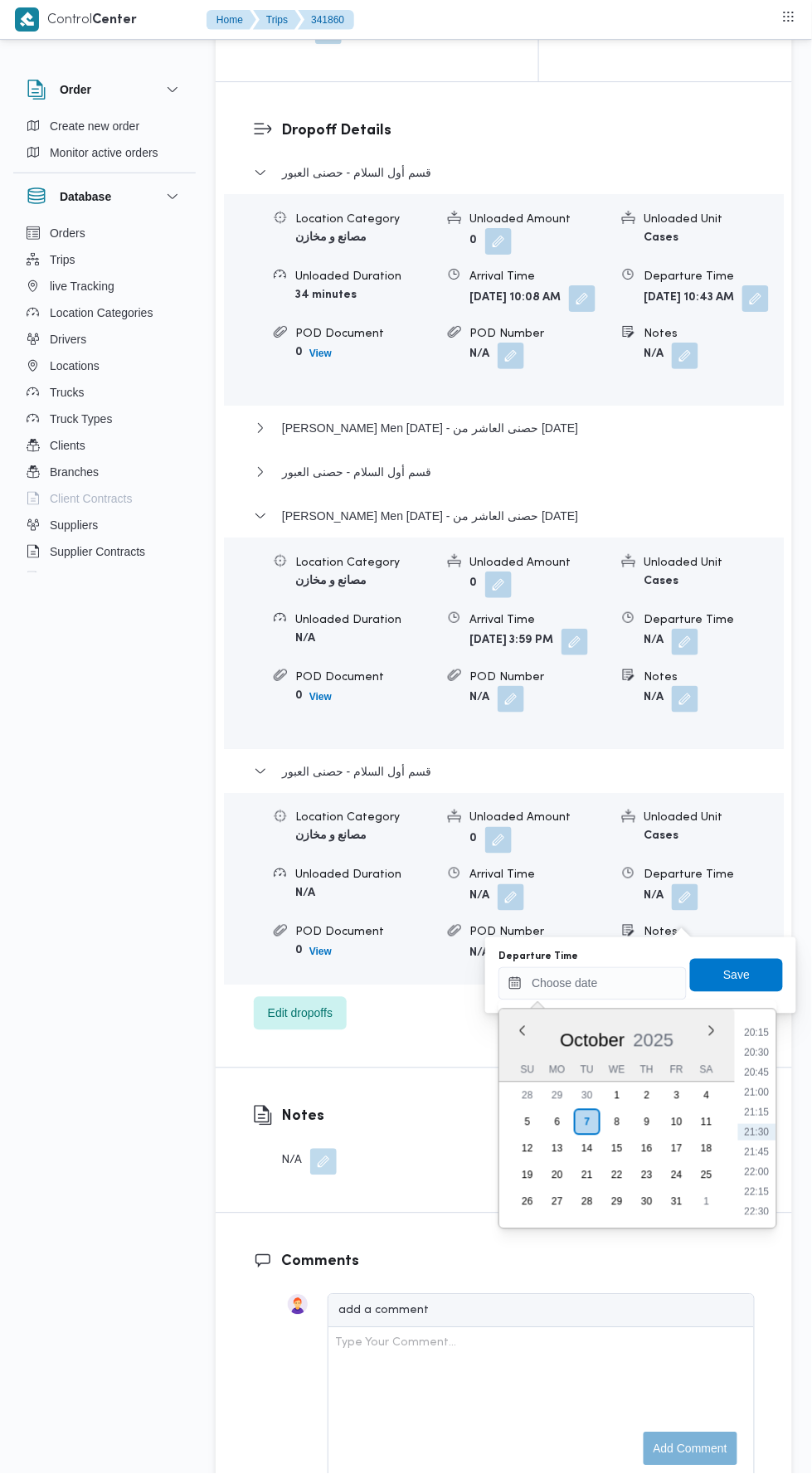
click at [748, 1071] on li "20:45" at bounding box center [757, 1072] width 38 height 17
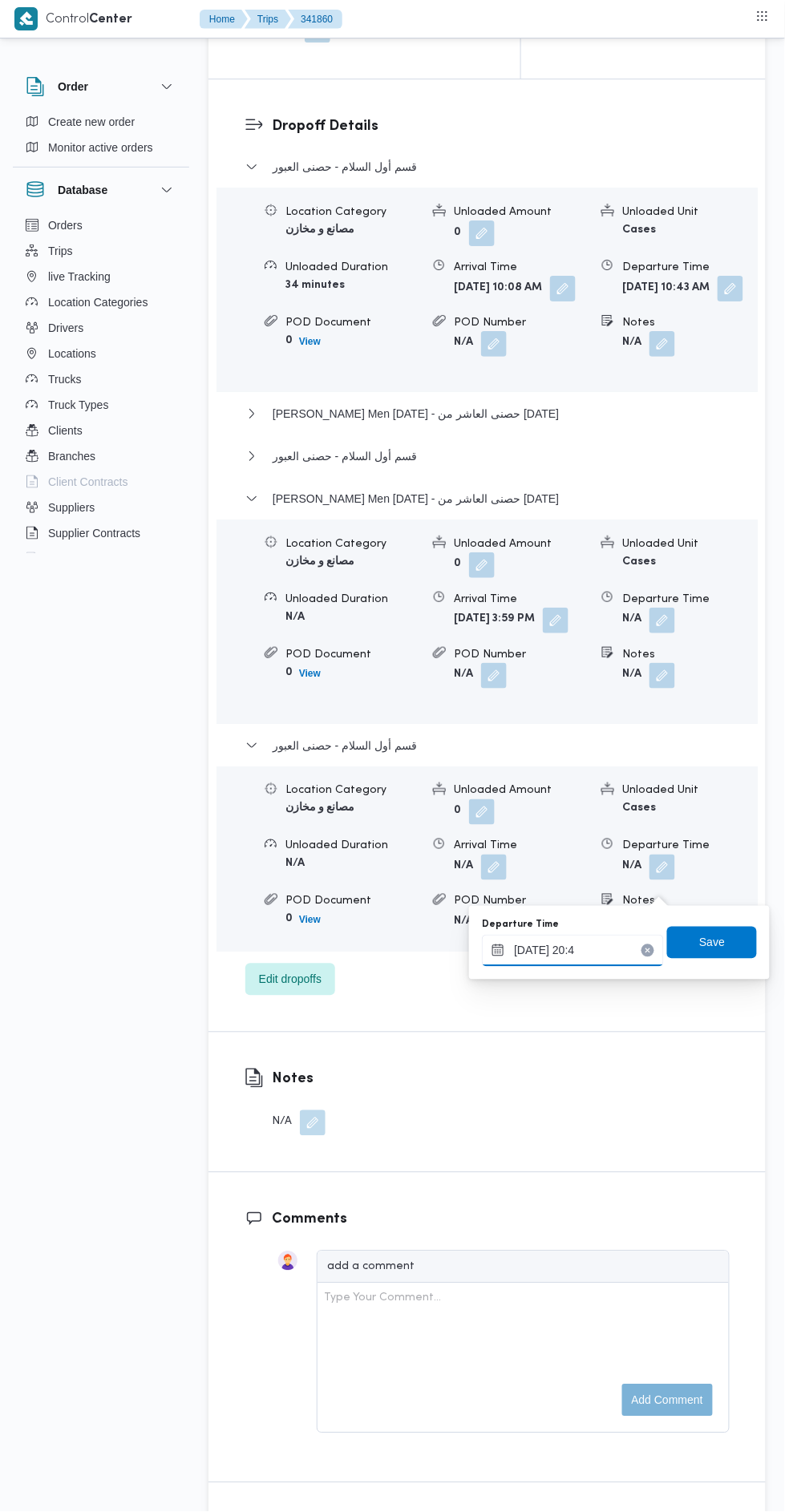
type input "[DATE] 20:40"
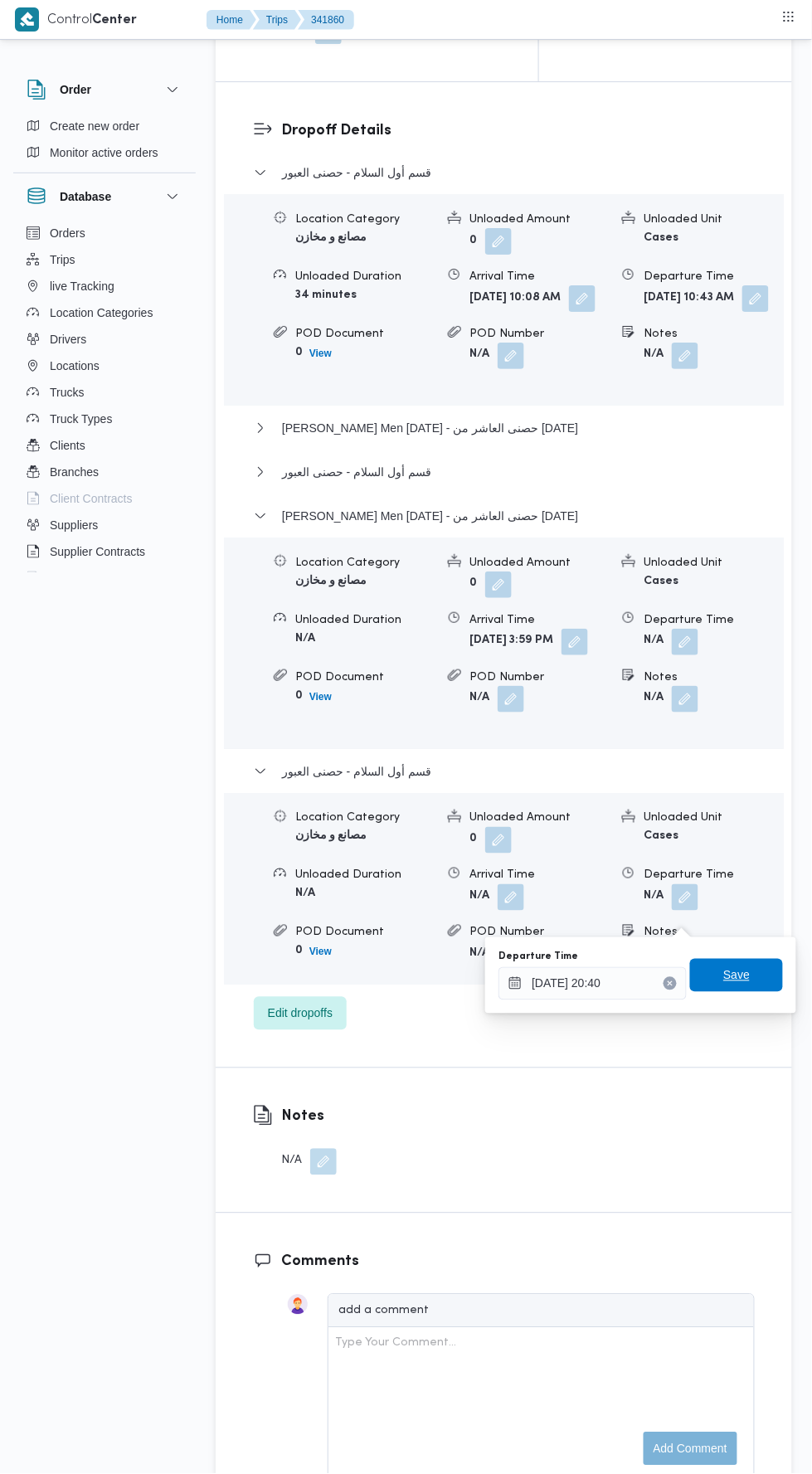
click at [741, 983] on span "Save" at bounding box center [736, 975] width 27 height 20
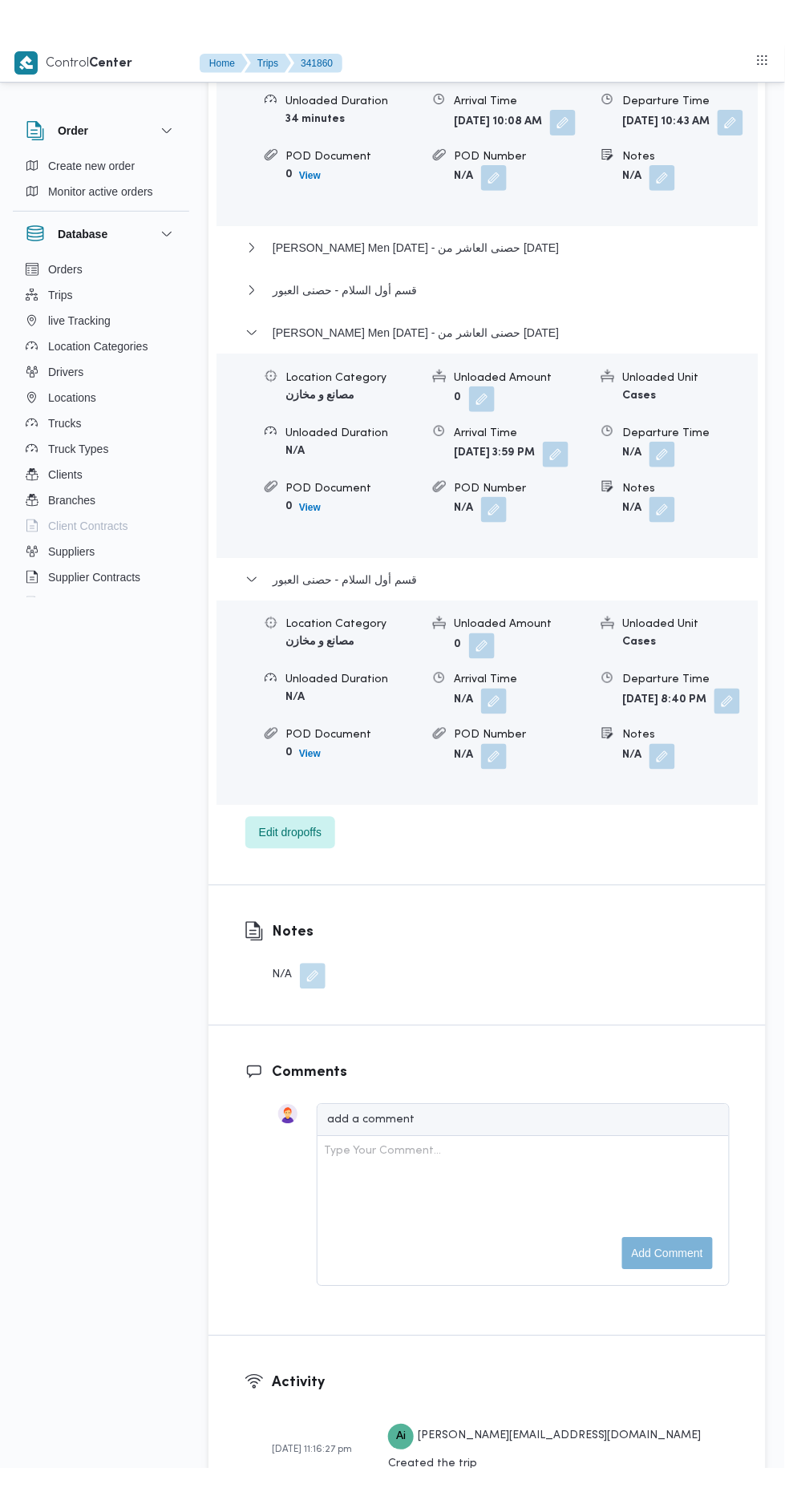
scroll to position [2412, 0]
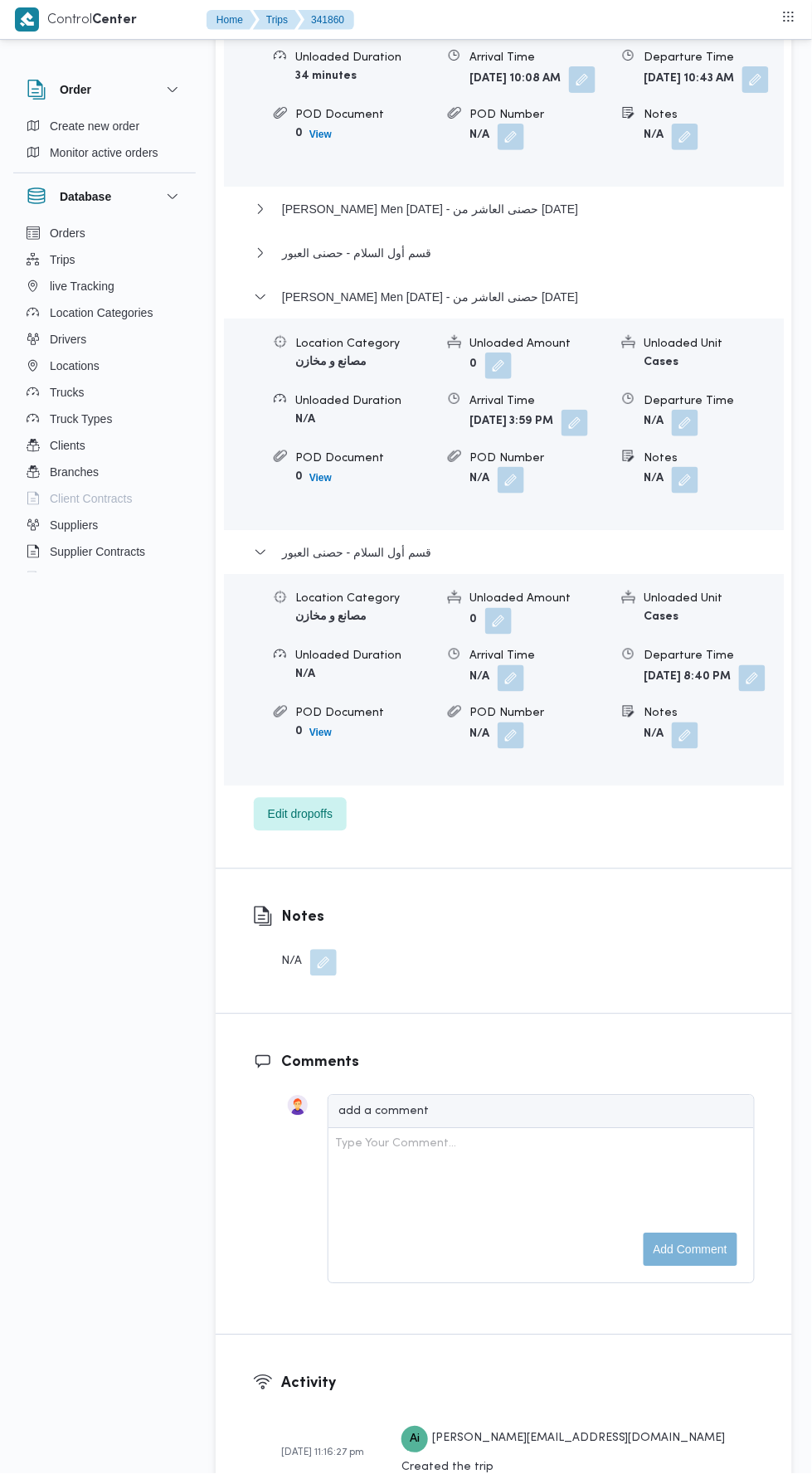
click at [739, 692] on button "button" at bounding box center [752, 679] width 27 height 27
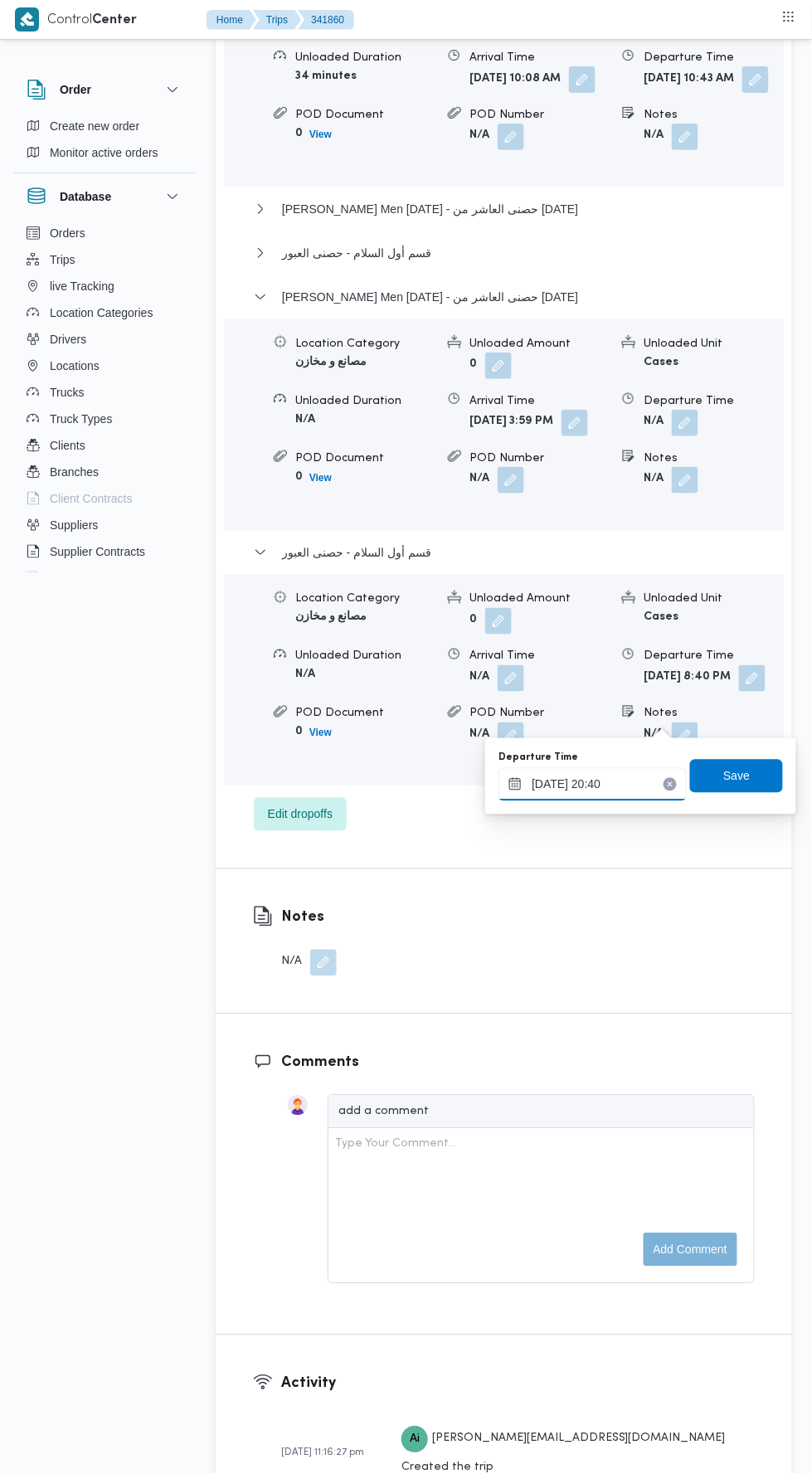
click at [614, 779] on input "[DATE] 20:40" at bounding box center [593, 784] width 188 height 33
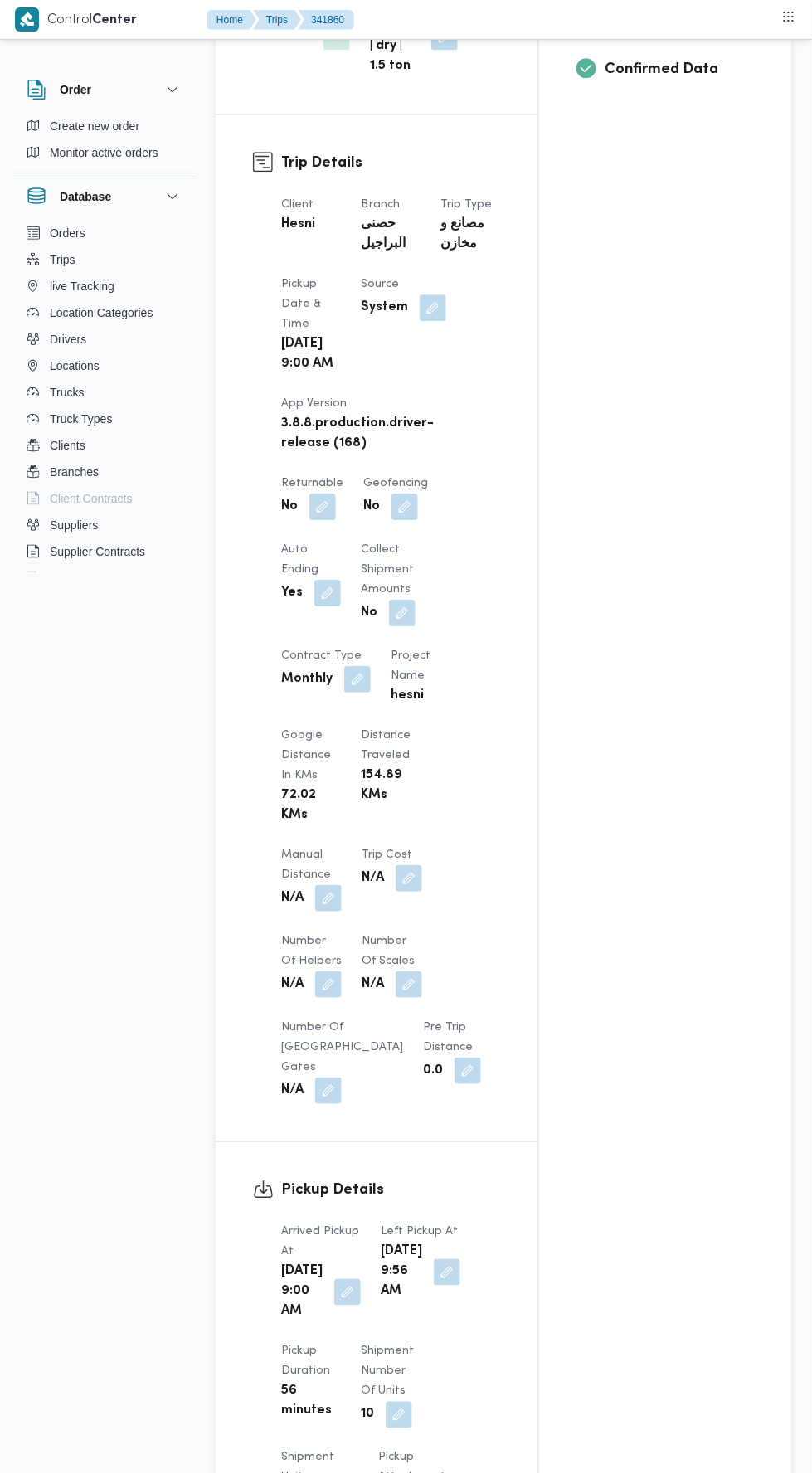
scroll to position [754, 0]
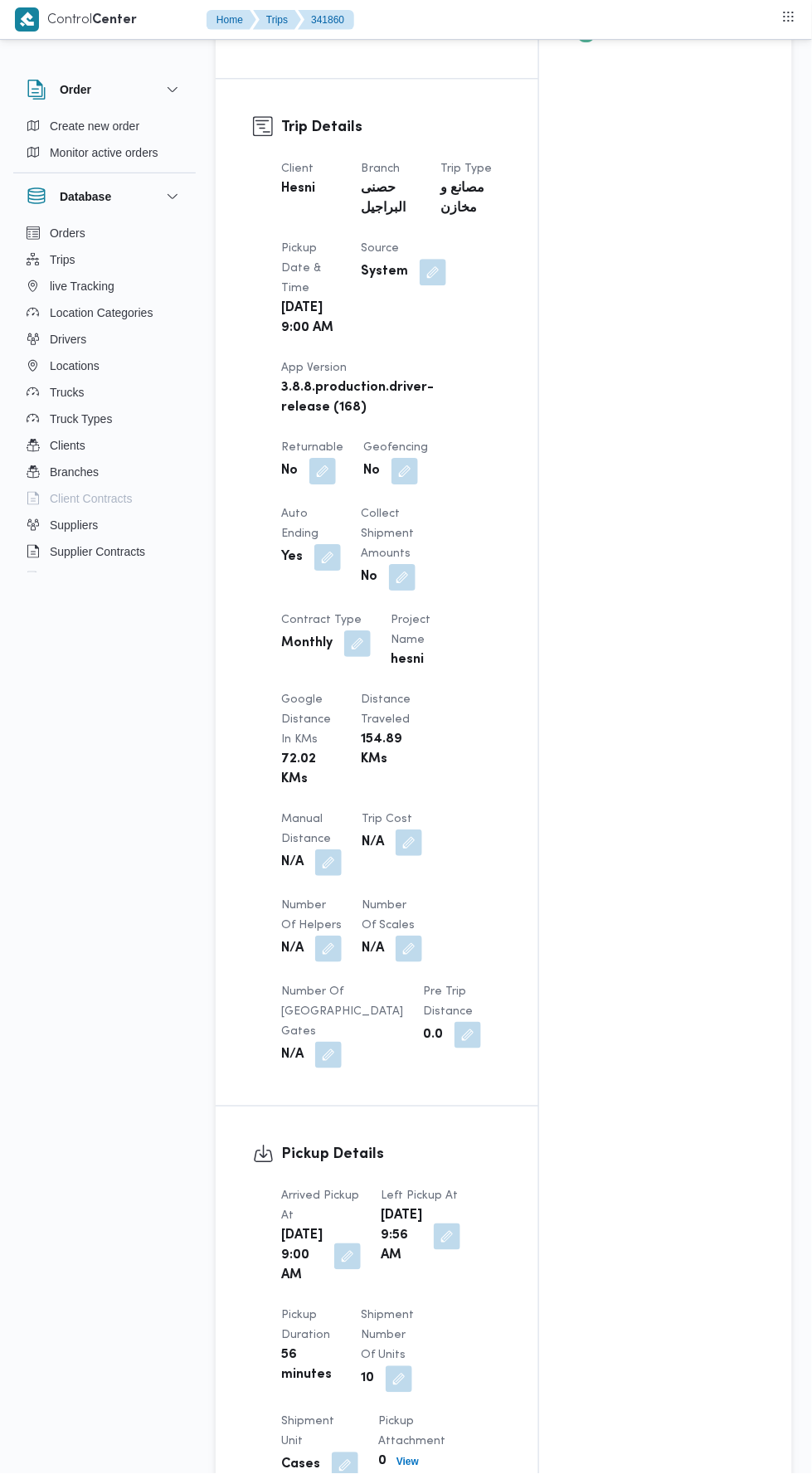
click at [333, 849] on button "button" at bounding box center [329, 863] width 27 height 27
click at [313, 895] on input "Manual Distance" at bounding box center [277, 895] width 165 height 33
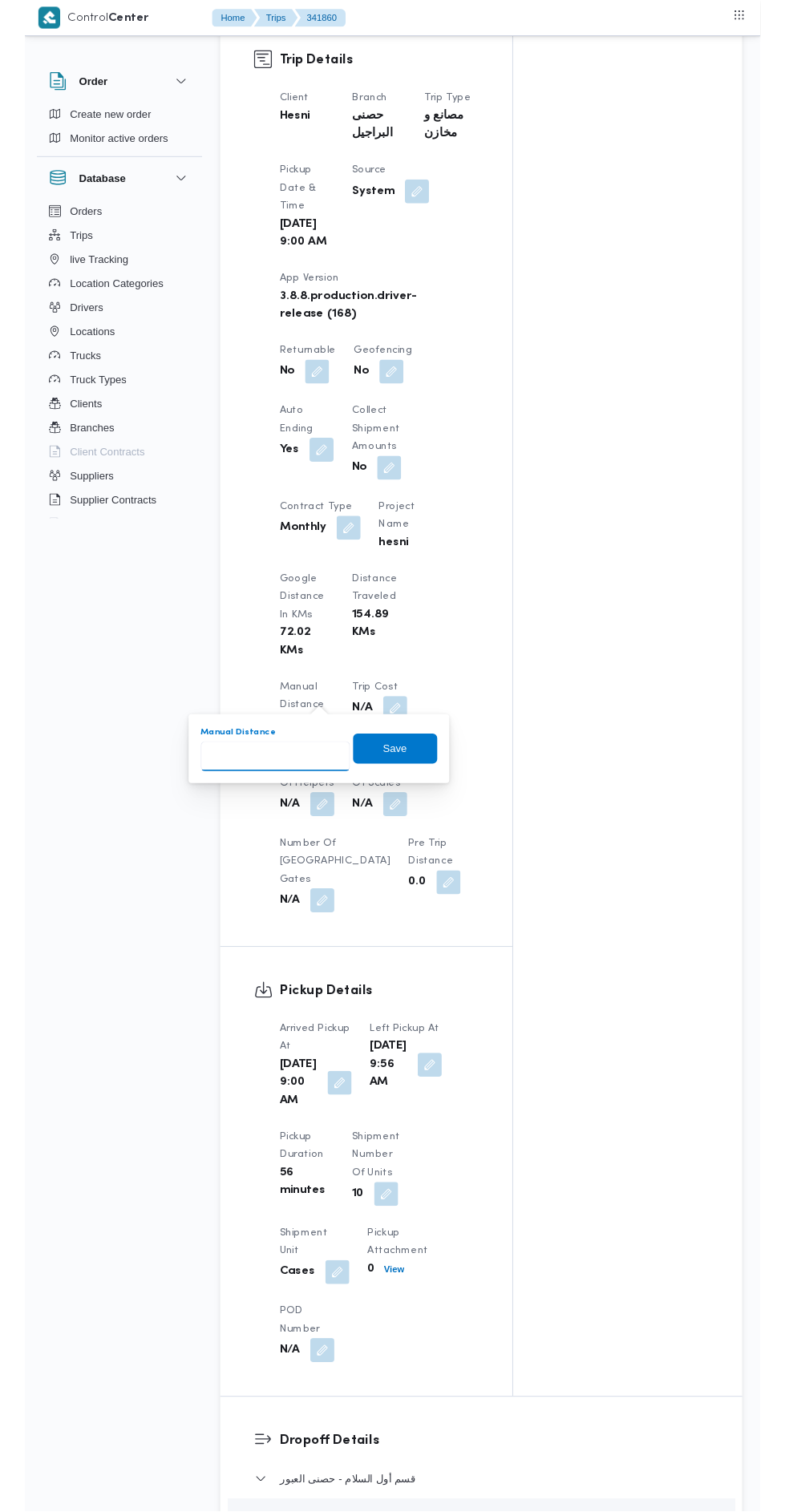
scroll to position [796, 0]
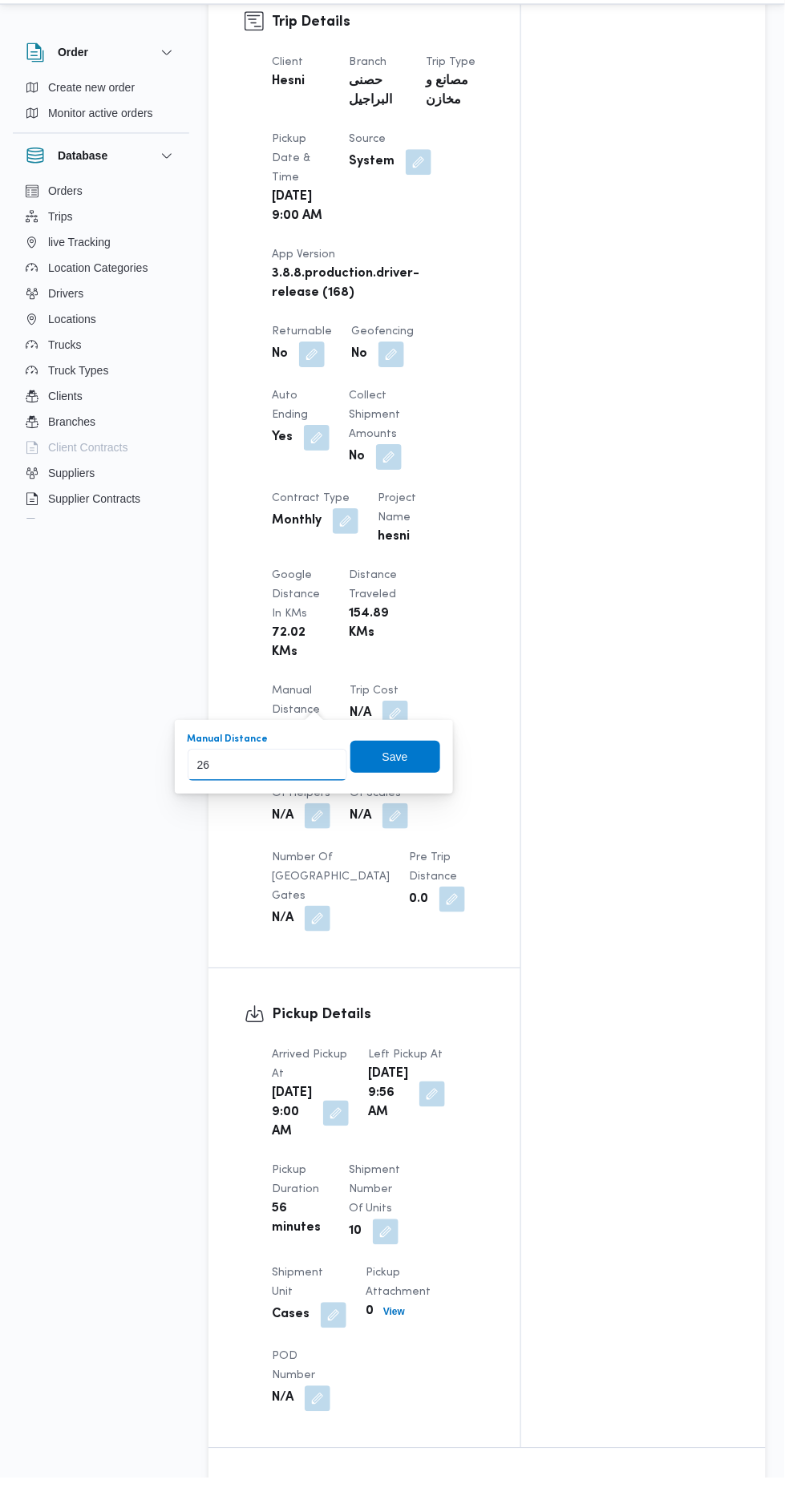
type input "264"
click at [366, 797] on span "Save" at bounding box center [395, 791] width 89 height 32
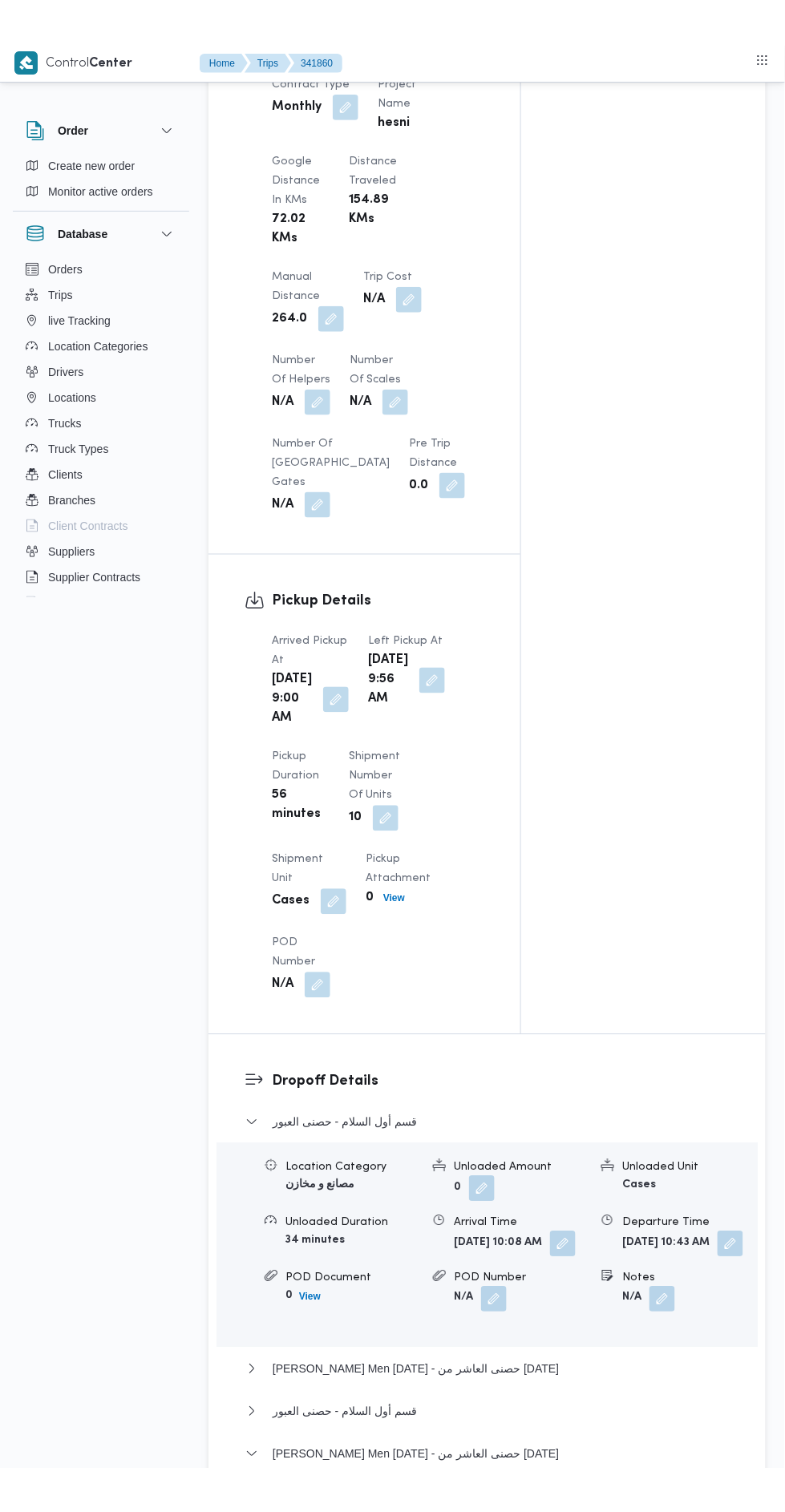
scroll to position [1240, 0]
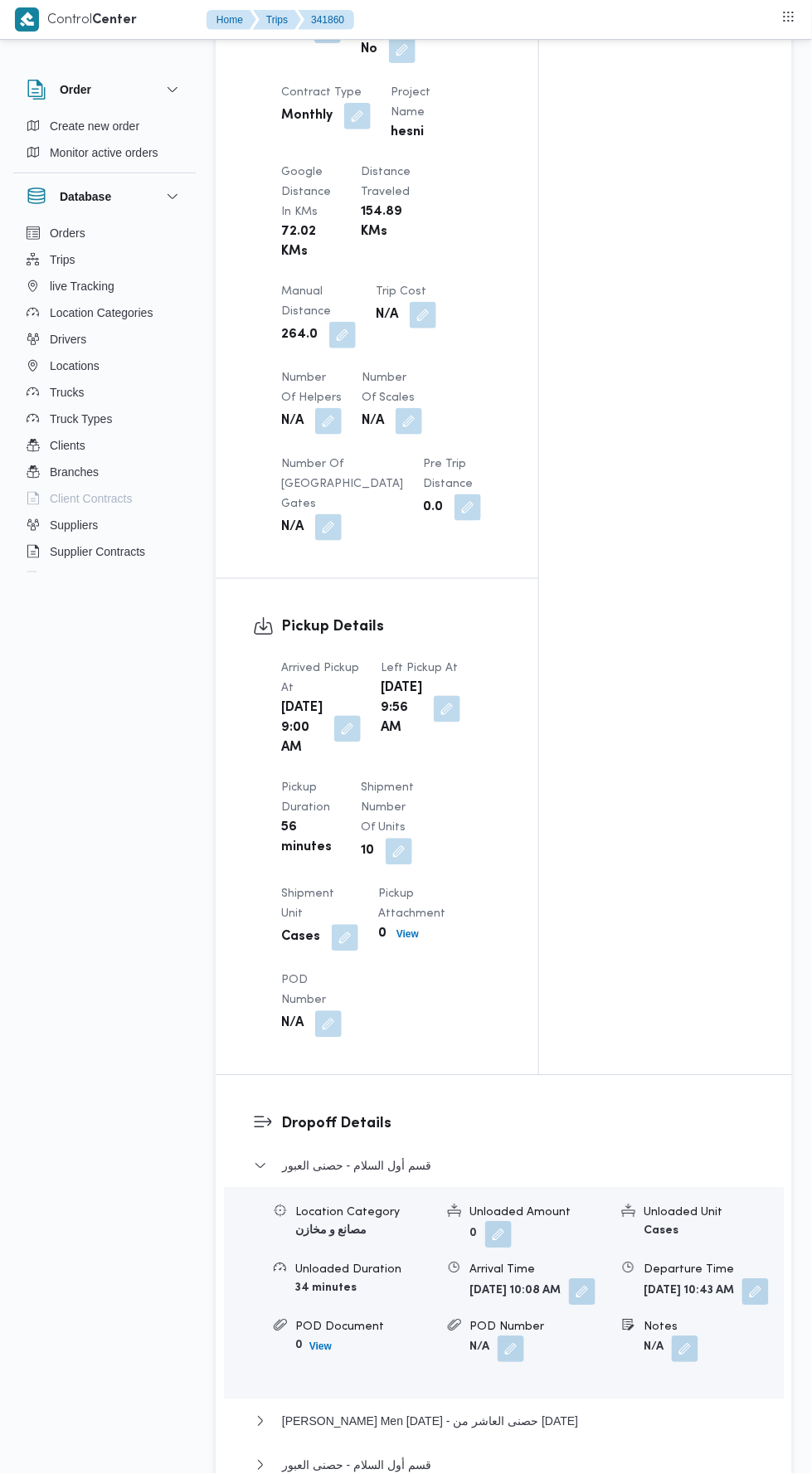
click at [345, 735] on button "button" at bounding box center [347, 729] width 27 height 27
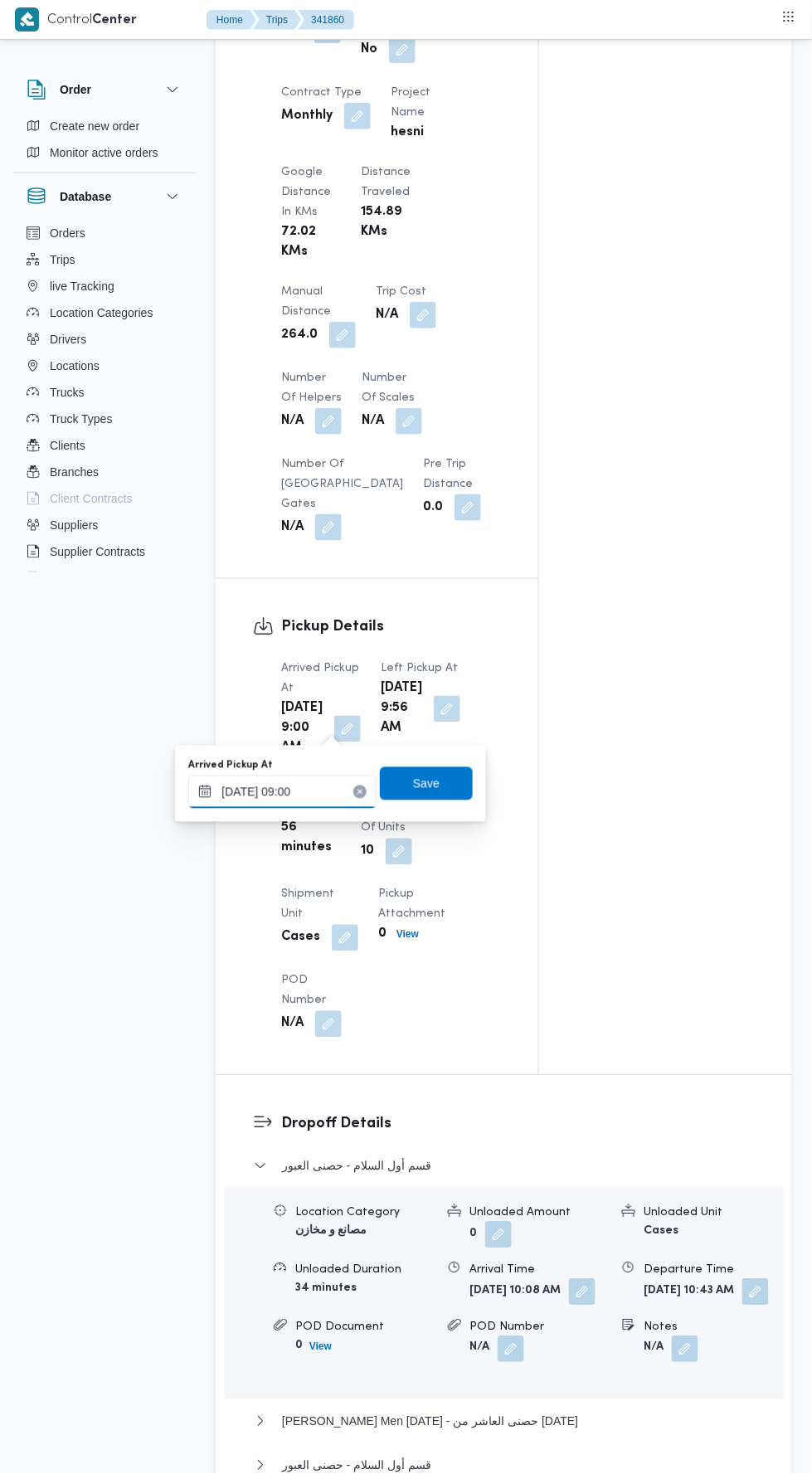
click at [326, 795] on input "[DATE] 09:00" at bounding box center [282, 791] width 188 height 33
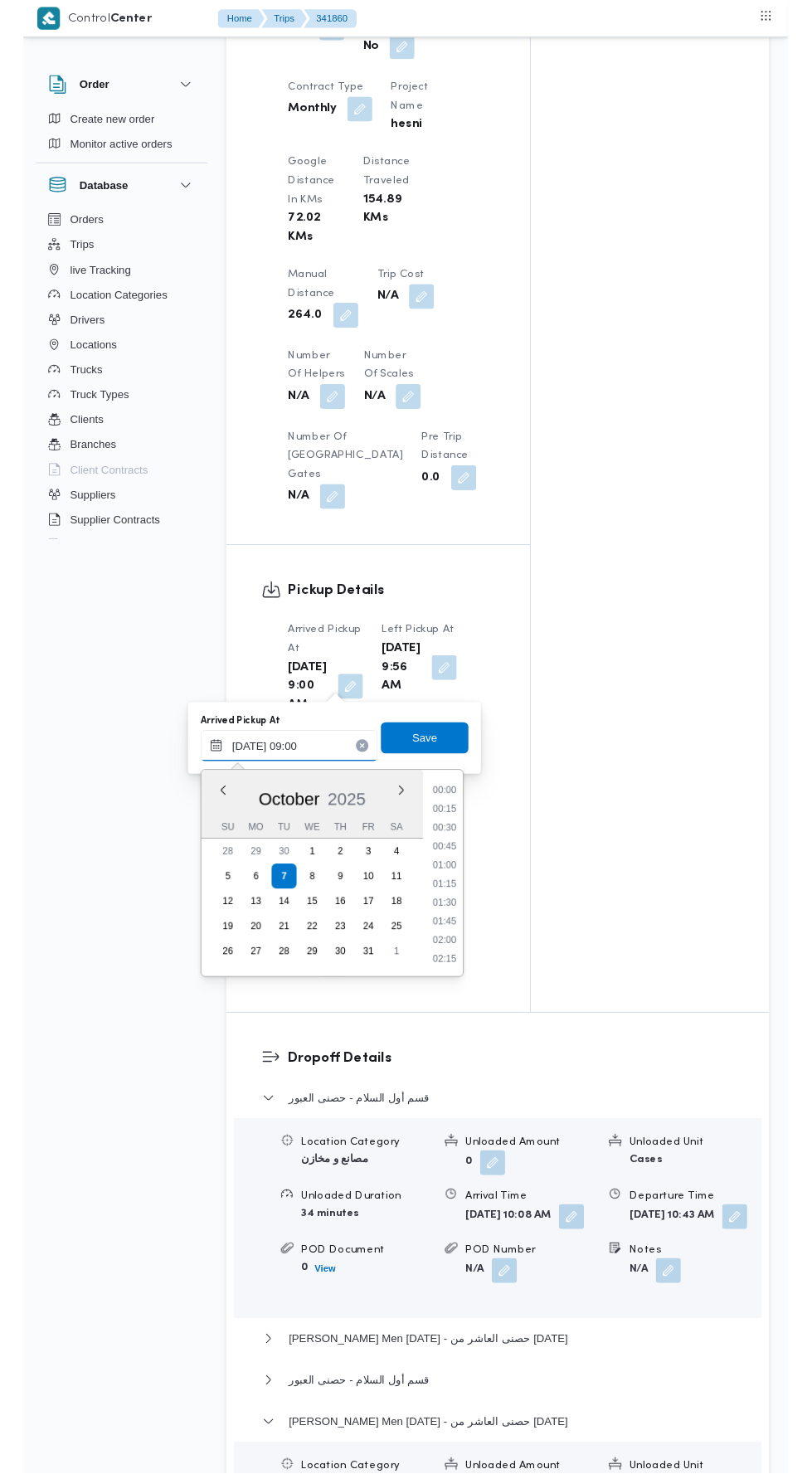
scroll to position [615, 0]
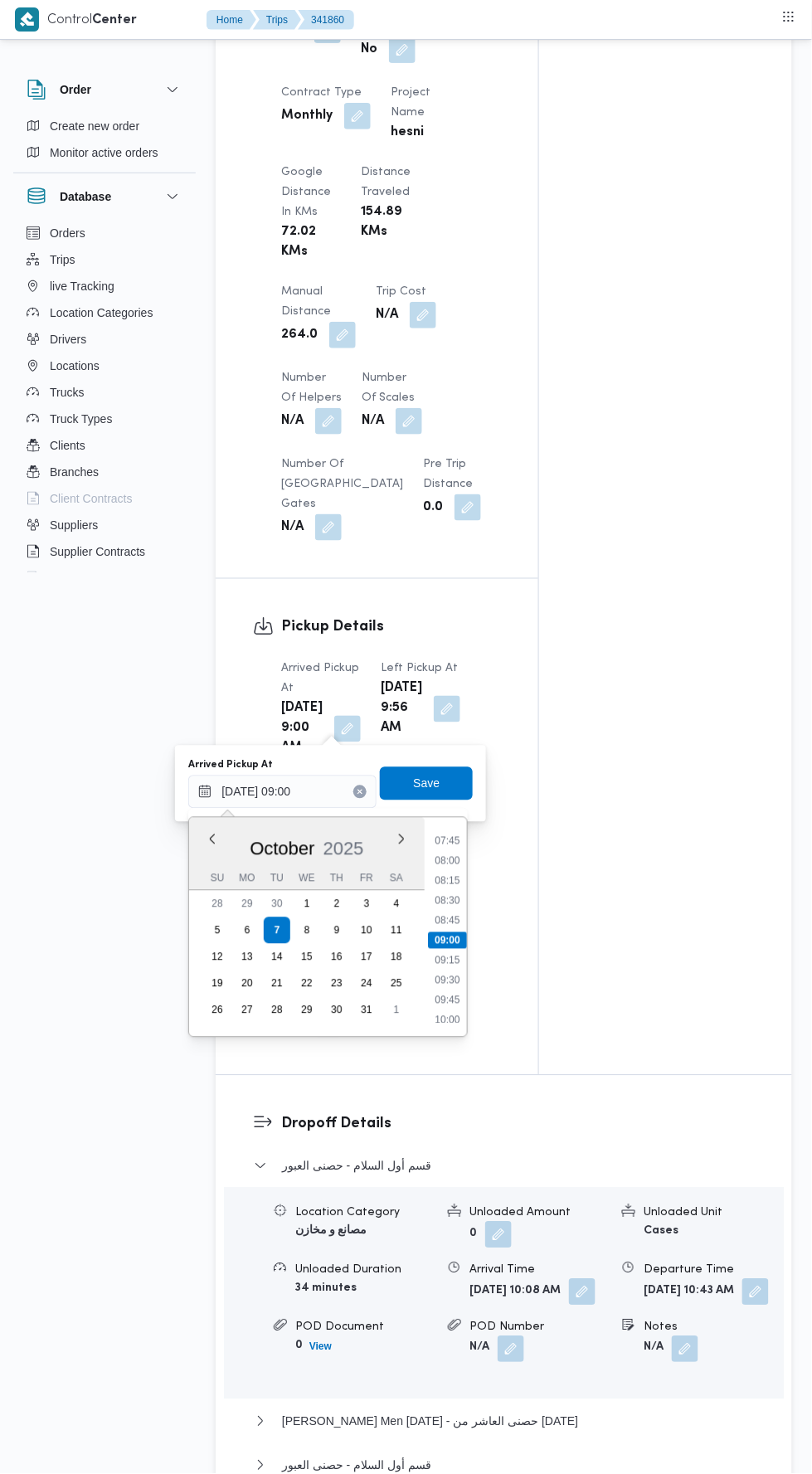
click at [457, 863] on li "08:00" at bounding box center [447, 861] width 38 height 17
type input "[DATE] 08:00"
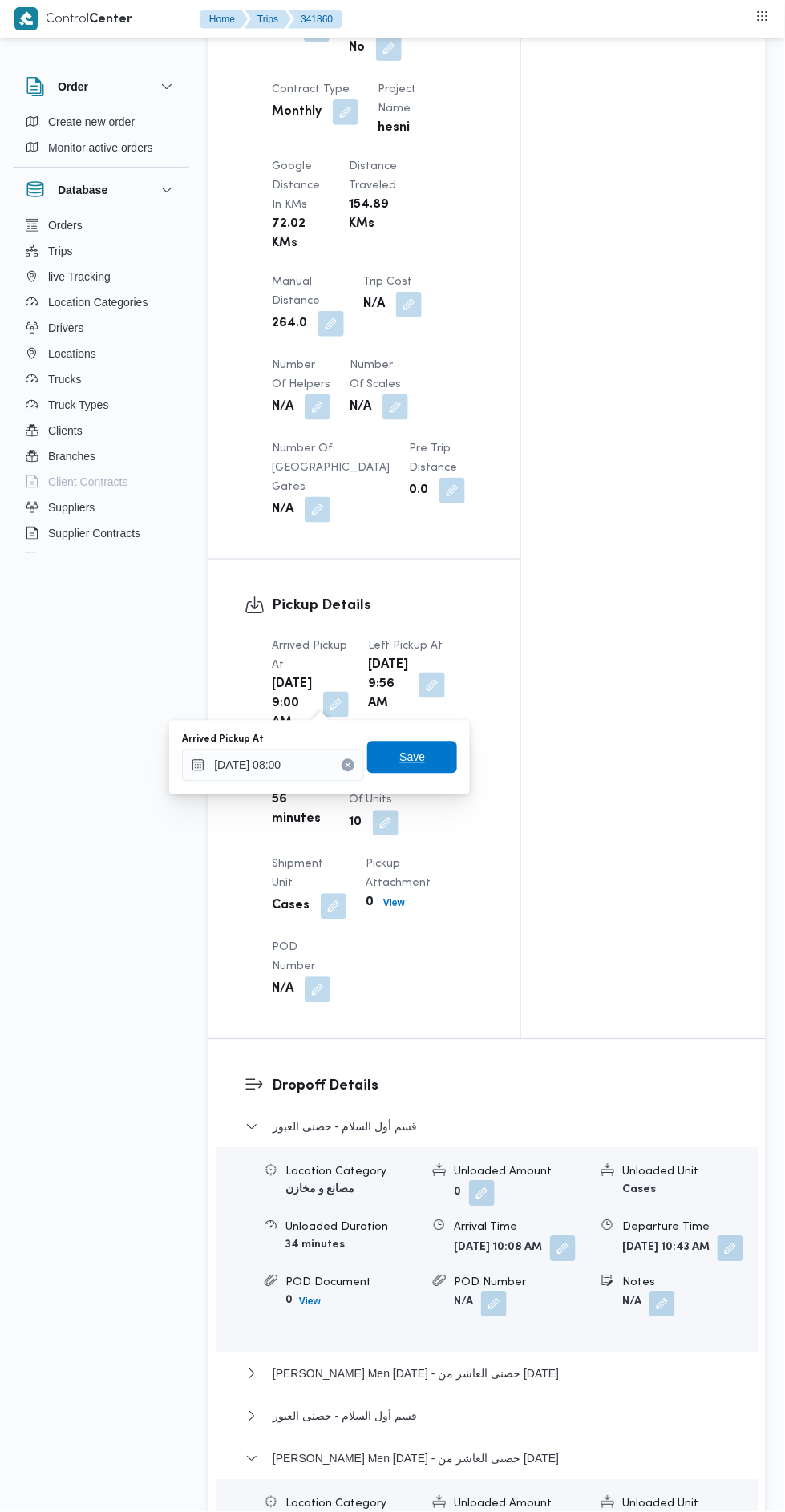
click at [427, 768] on span "Save" at bounding box center [412, 757] width 89 height 32
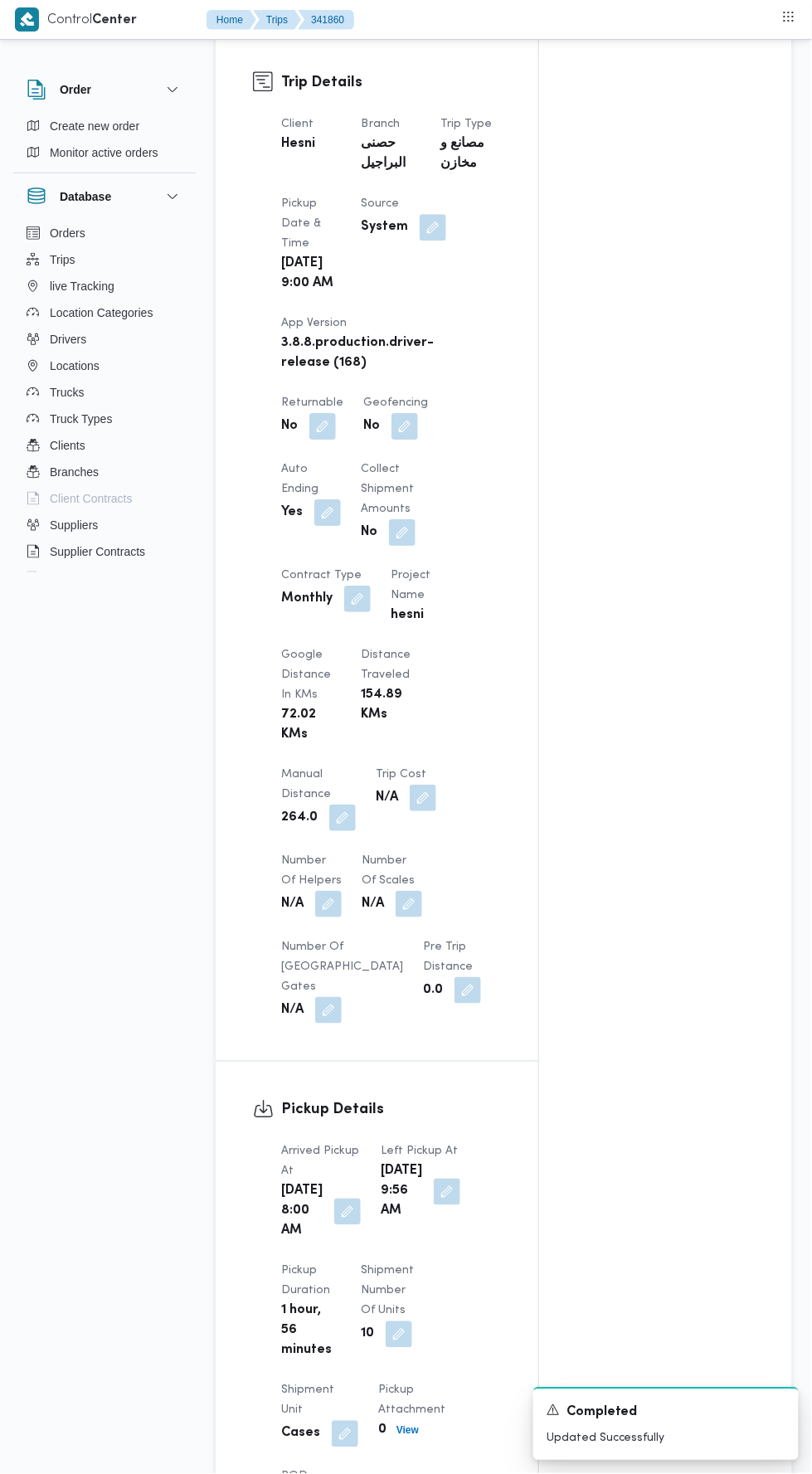
scroll to position [0, 0]
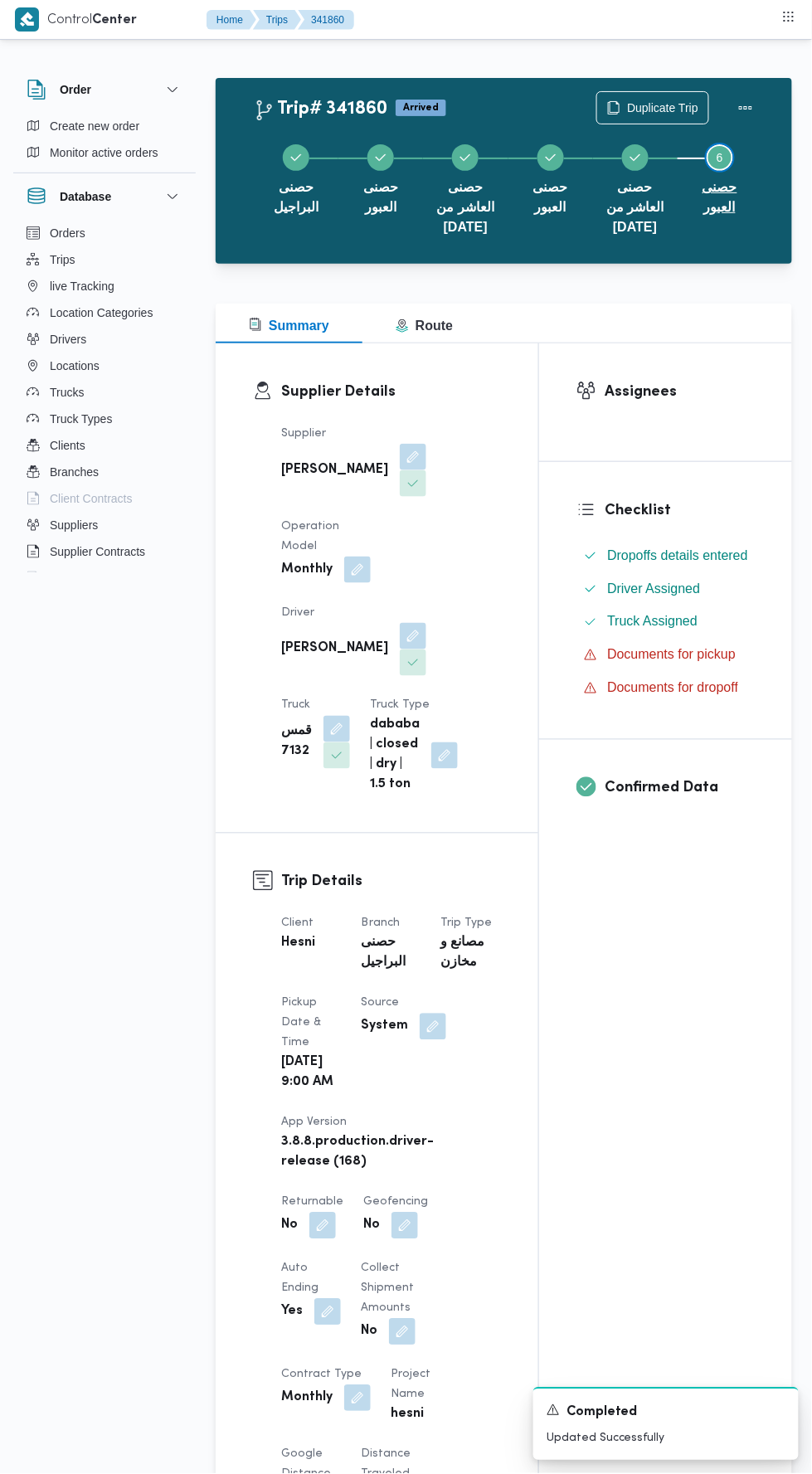
click at [753, 135] on button "Step 6 is incomplete 6 حصنى العبور" at bounding box center [720, 177] width 85 height 106
click at [757, 96] on button "Actions" at bounding box center [745, 107] width 33 height 33
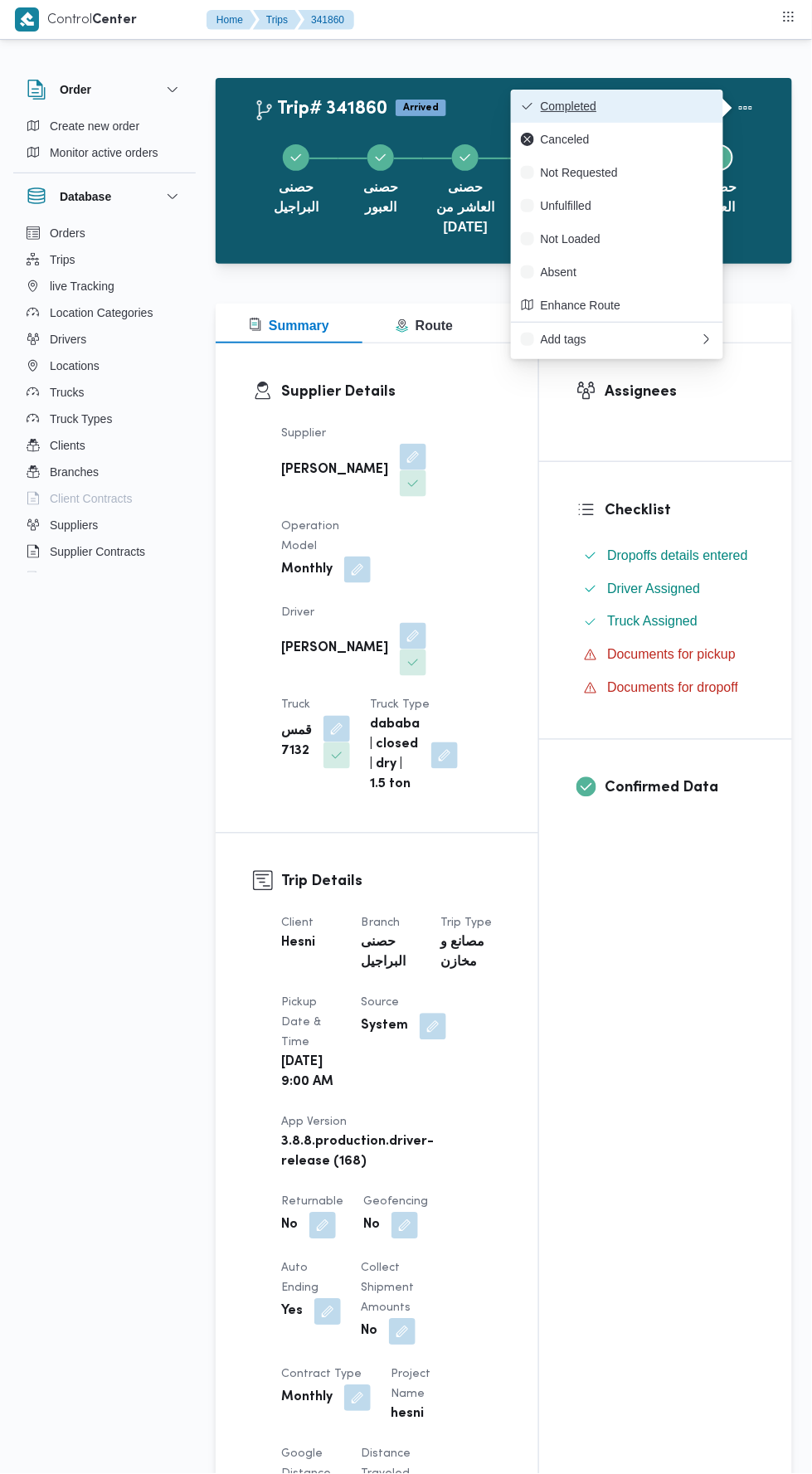
click at [684, 98] on button "Completed" at bounding box center [617, 106] width 212 height 33
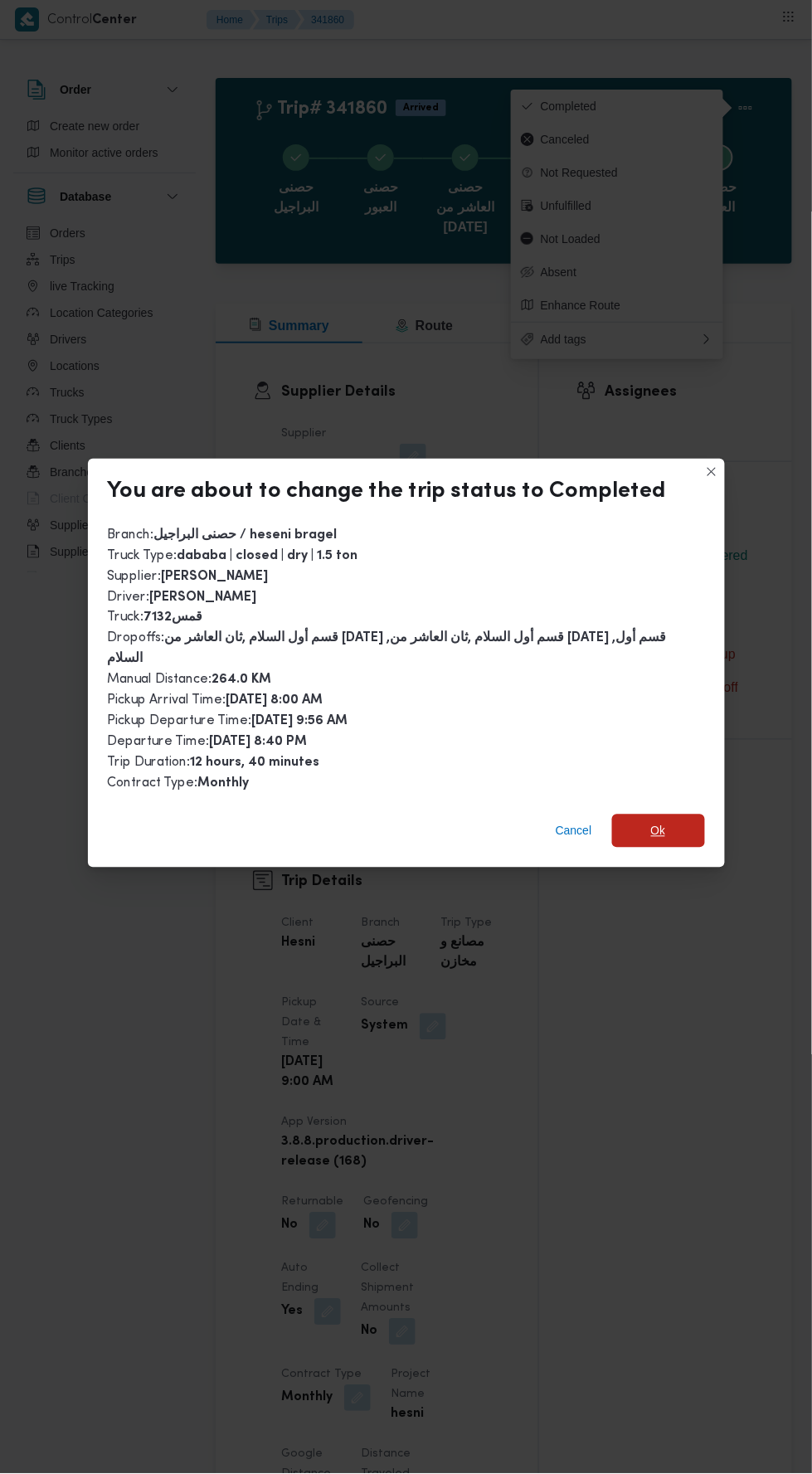
click at [658, 814] on span "Ok" at bounding box center [658, 830] width 92 height 33
